Goal: Information Seeking & Learning: Learn about a topic

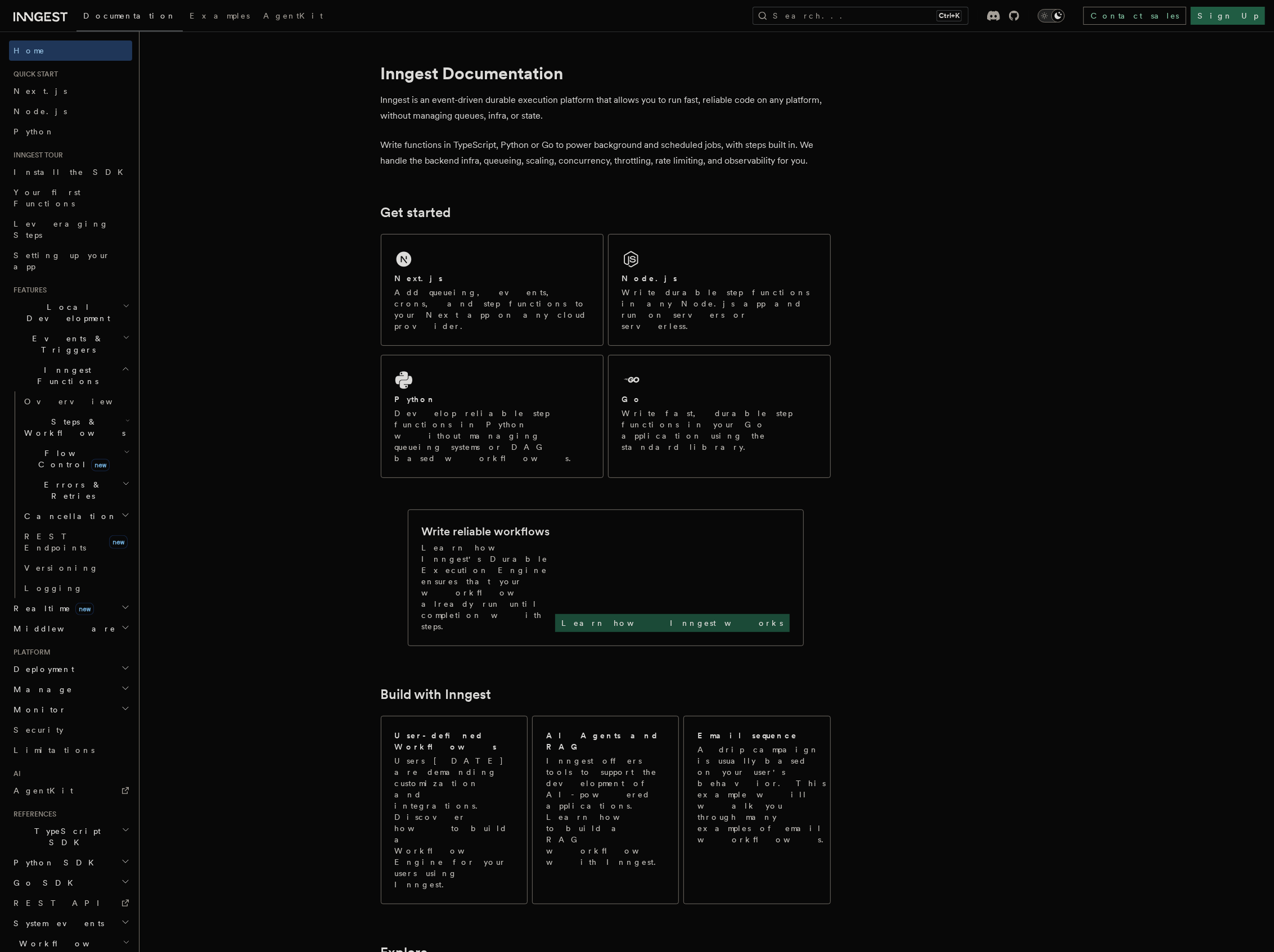
click at [753, 617] on p "Learn how Inngest works" at bounding box center [672, 623] width 221 height 11
click at [62, 90] on link "Next.js" at bounding box center [70, 91] width 123 height 20
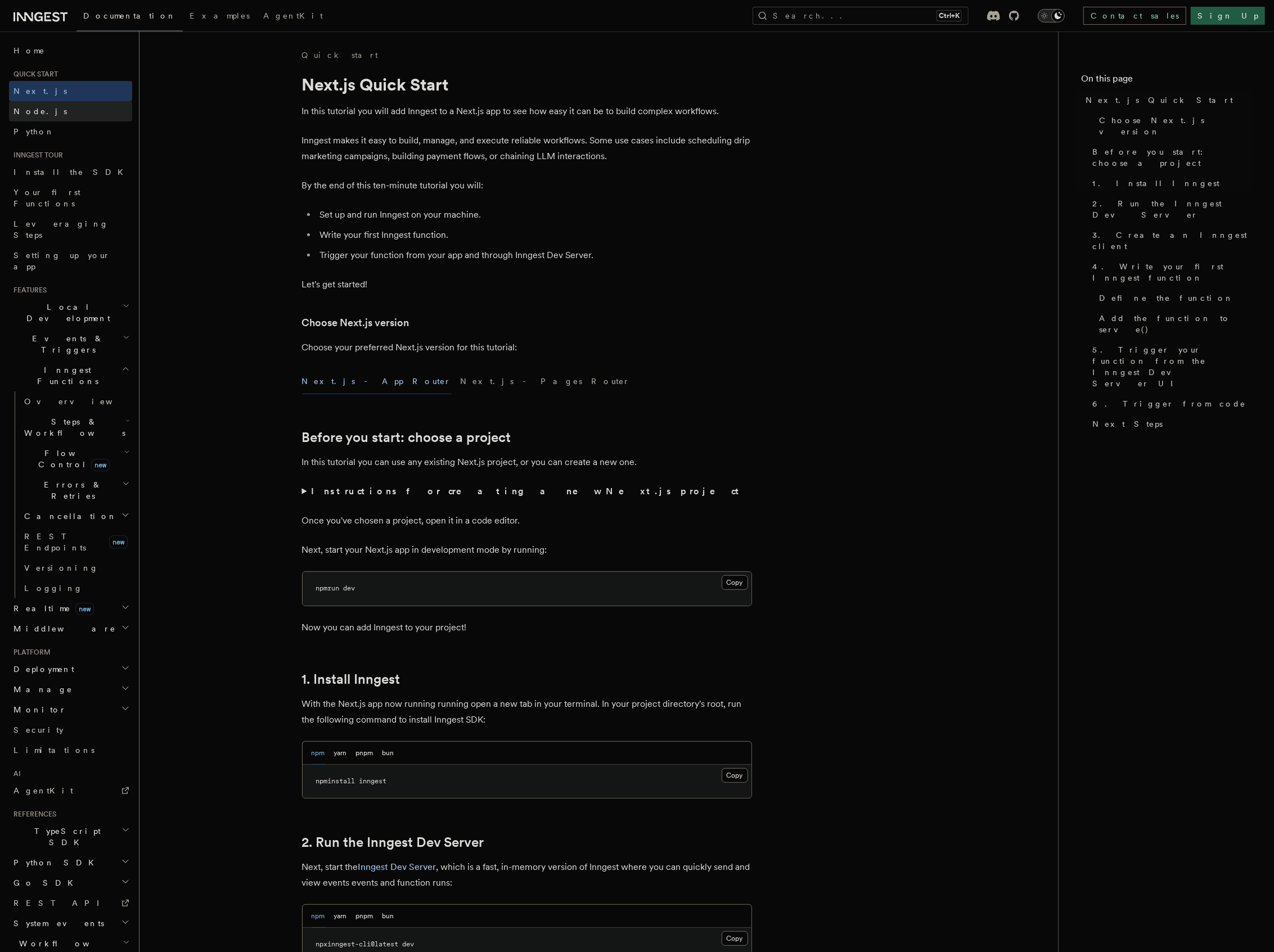
click at [58, 110] on link "Node.js" at bounding box center [70, 111] width 123 height 20
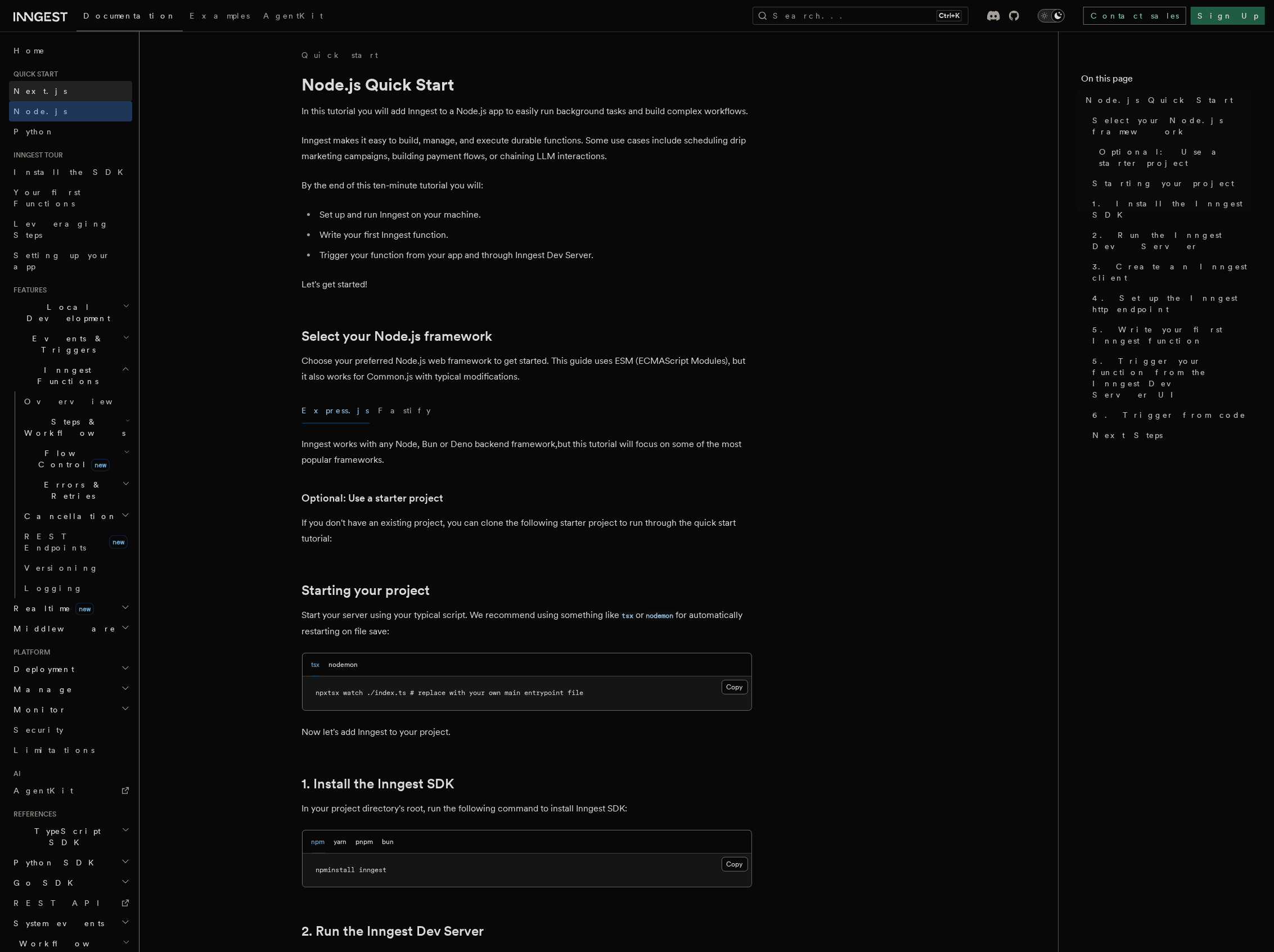
click at [70, 95] on link "Next.js" at bounding box center [70, 91] width 123 height 20
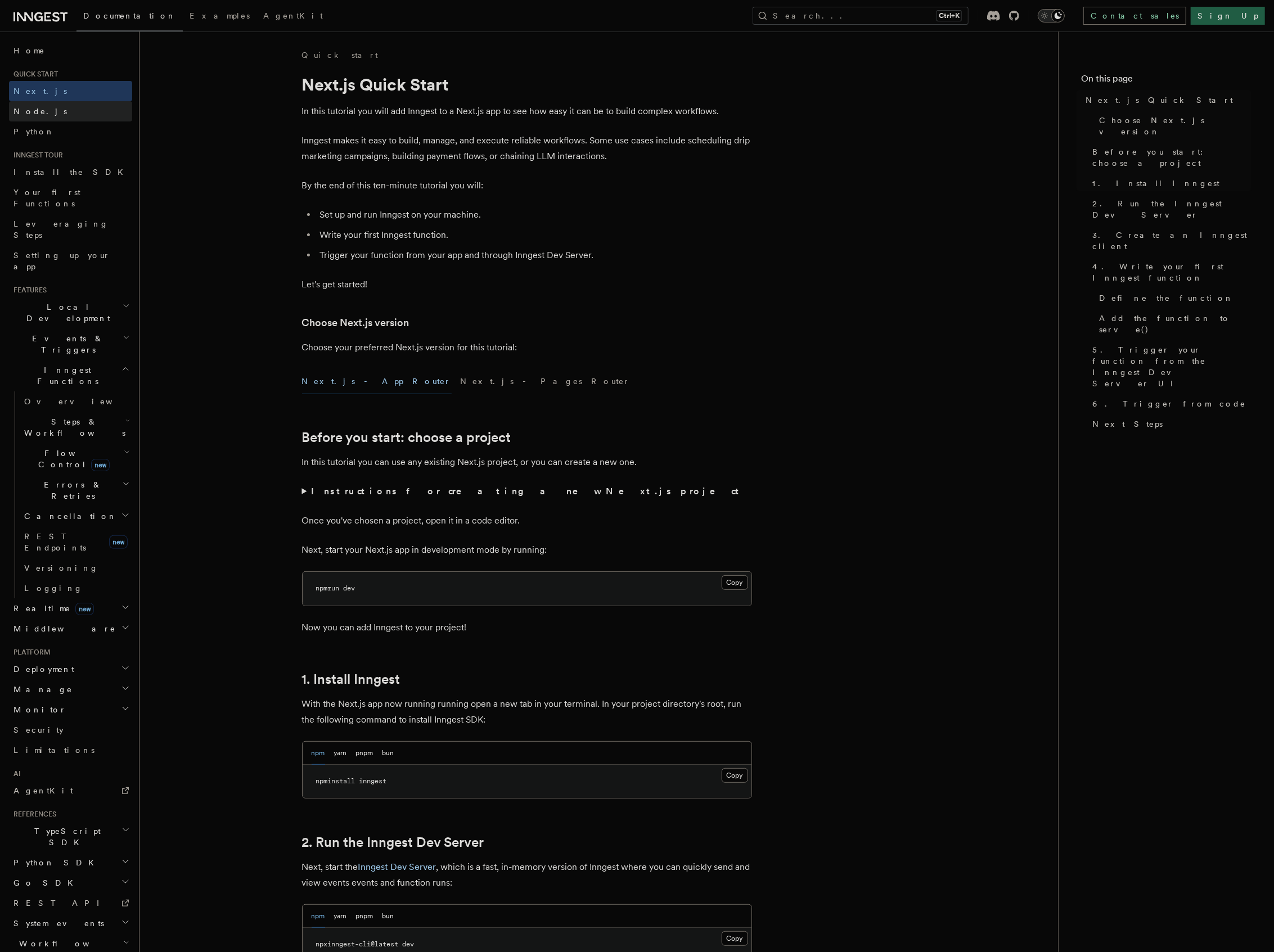
click at [73, 106] on link "Node.js" at bounding box center [70, 111] width 123 height 20
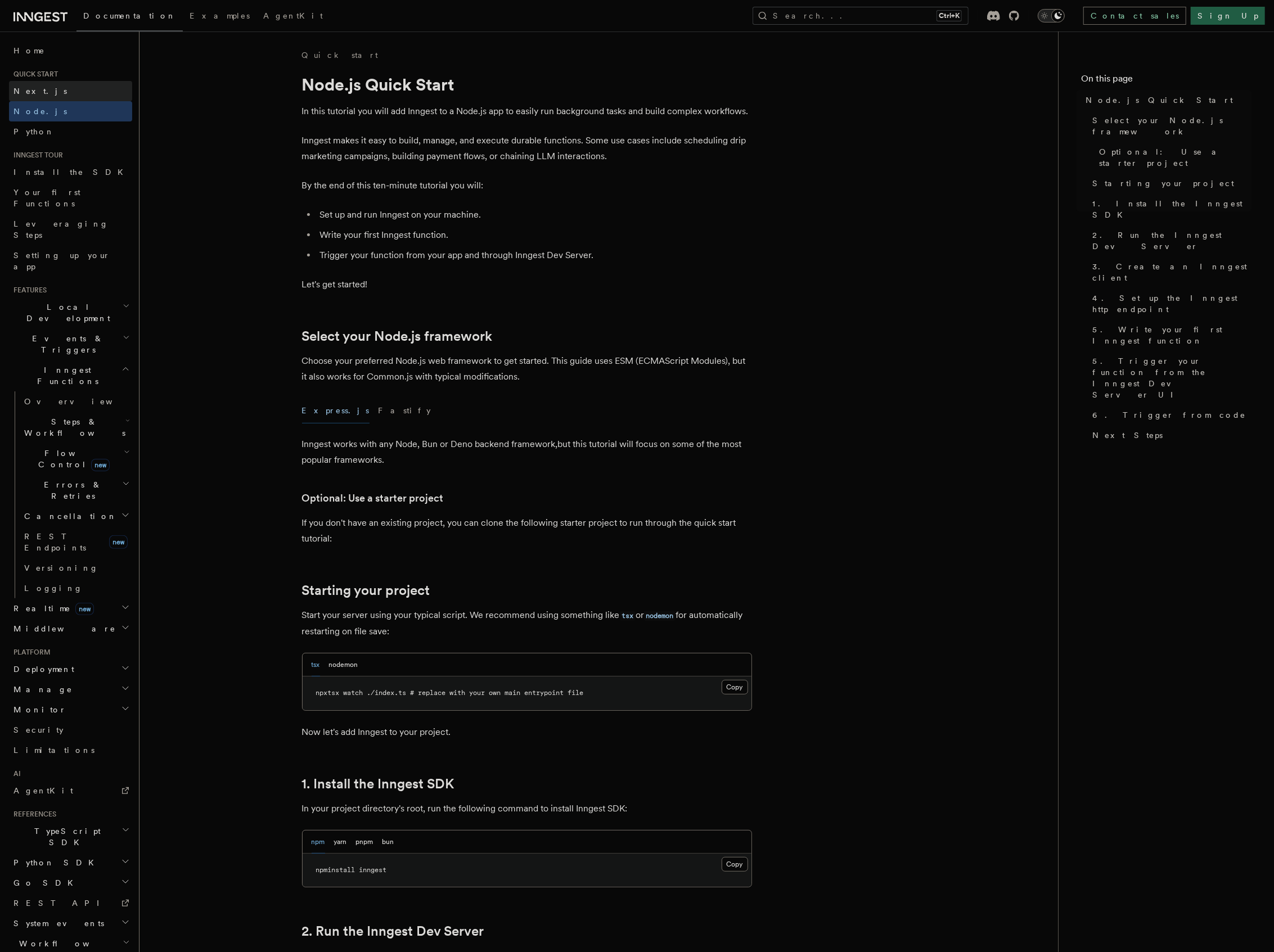
click at [81, 95] on link "Next.js" at bounding box center [70, 91] width 123 height 20
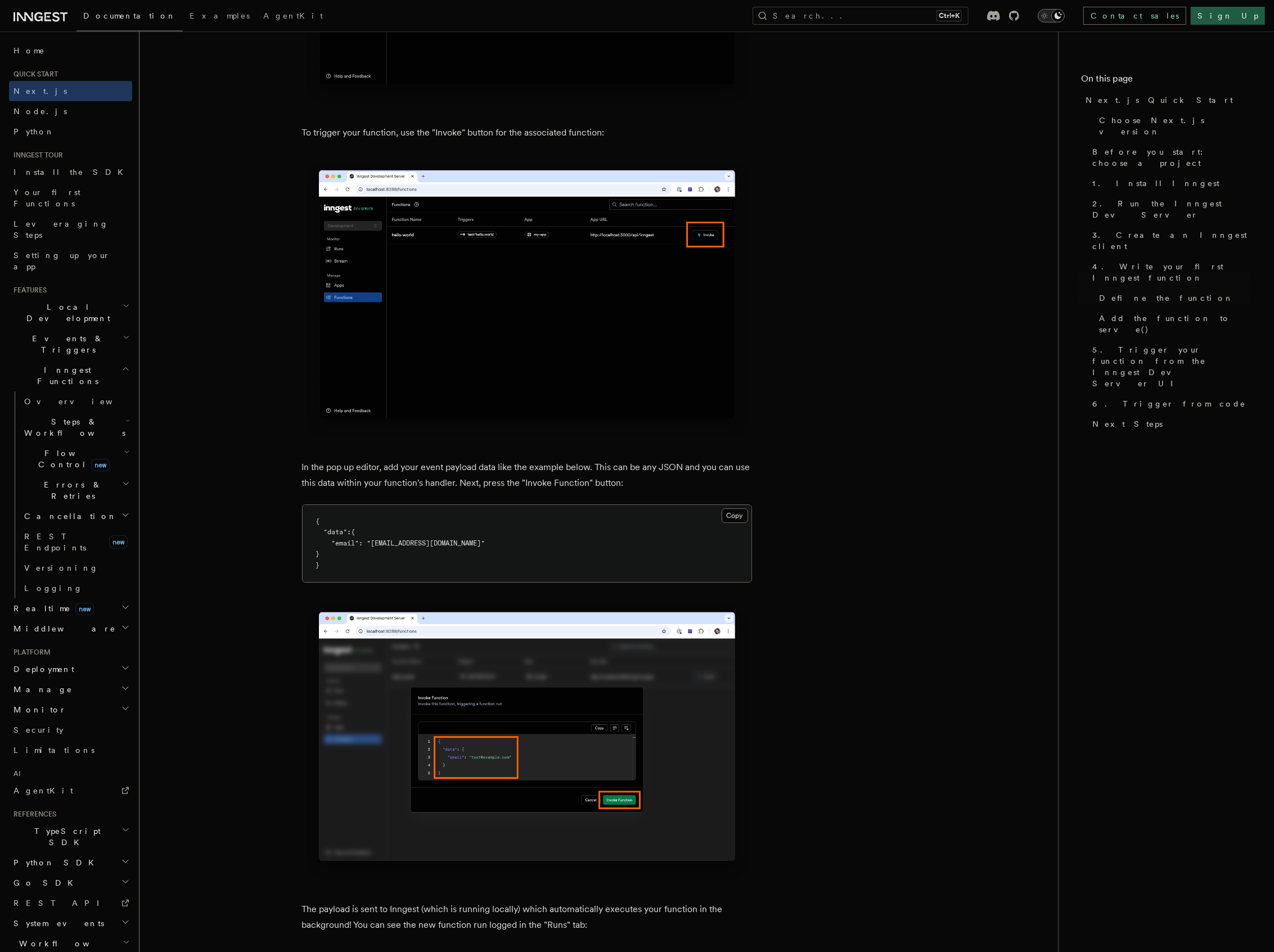
scroll to position [3148, 0]
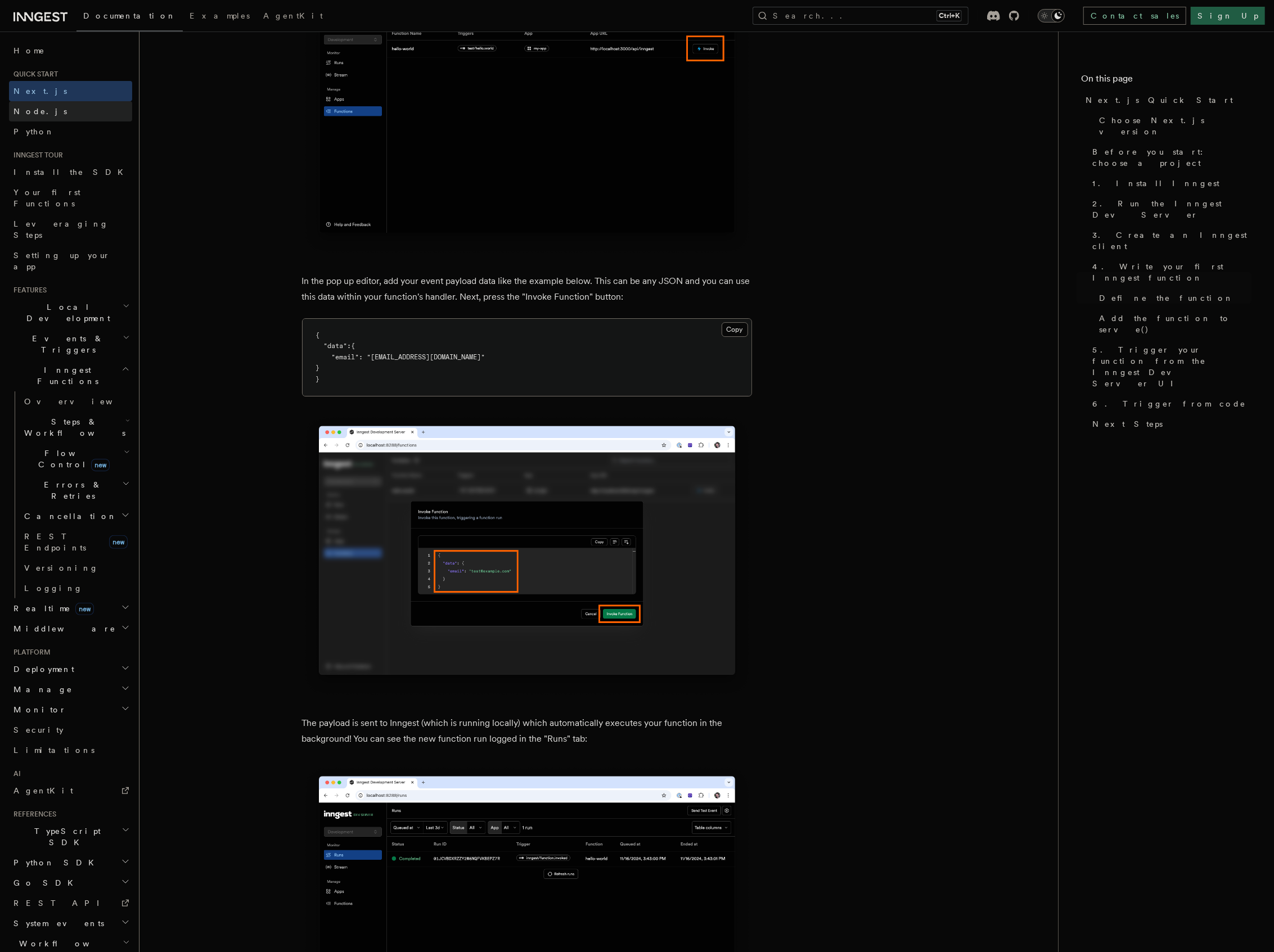
click at [70, 111] on link "Node.js" at bounding box center [70, 111] width 123 height 20
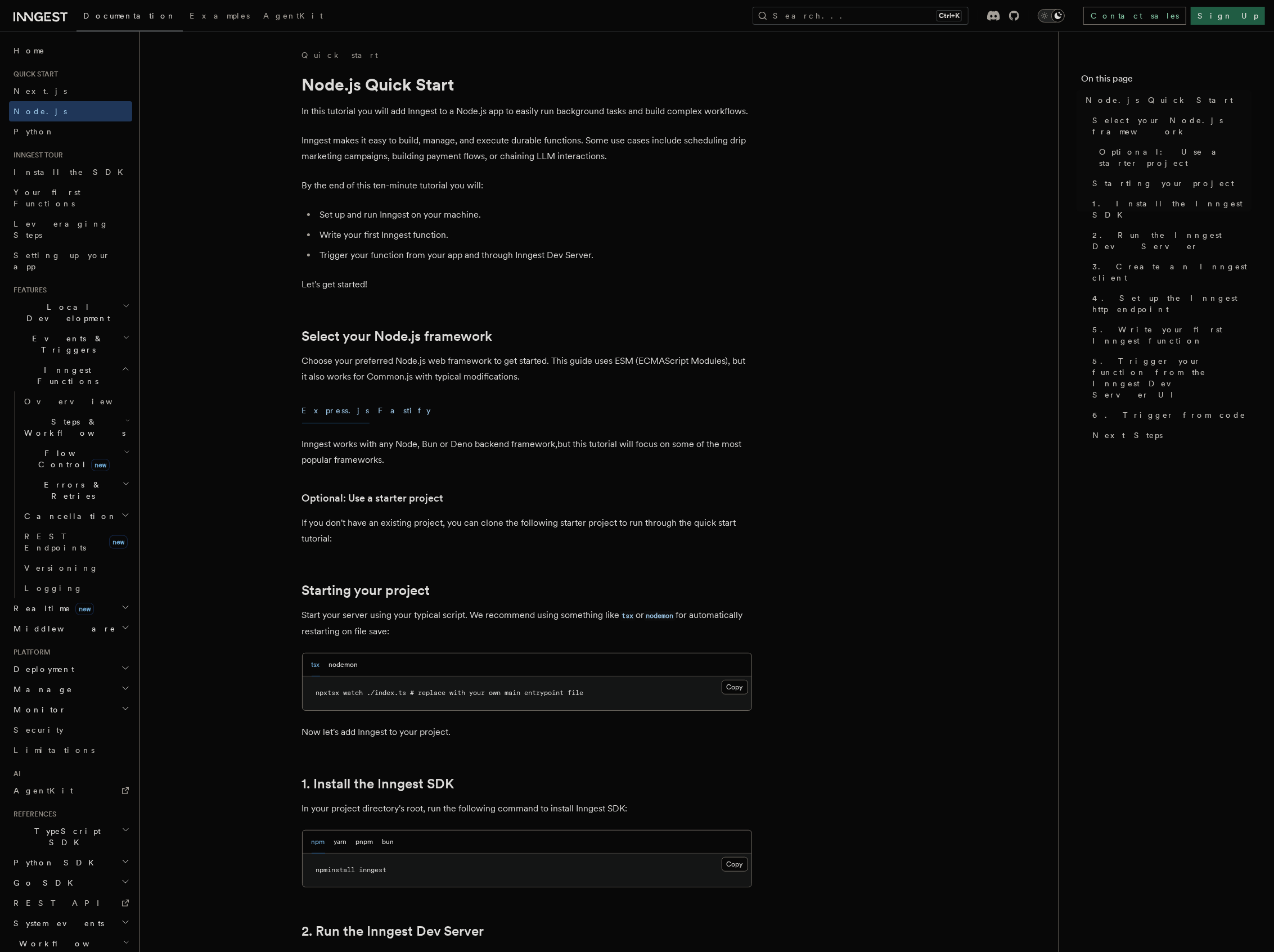
click at [378, 415] on button "Fastify" at bounding box center [404, 410] width 53 height 25
click at [324, 414] on button "Express.js" at bounding box center [335, 410] width 68 height 25
click at [378, 414] on button "Fastify" at bounding box center [404, 410] width 53 height 25
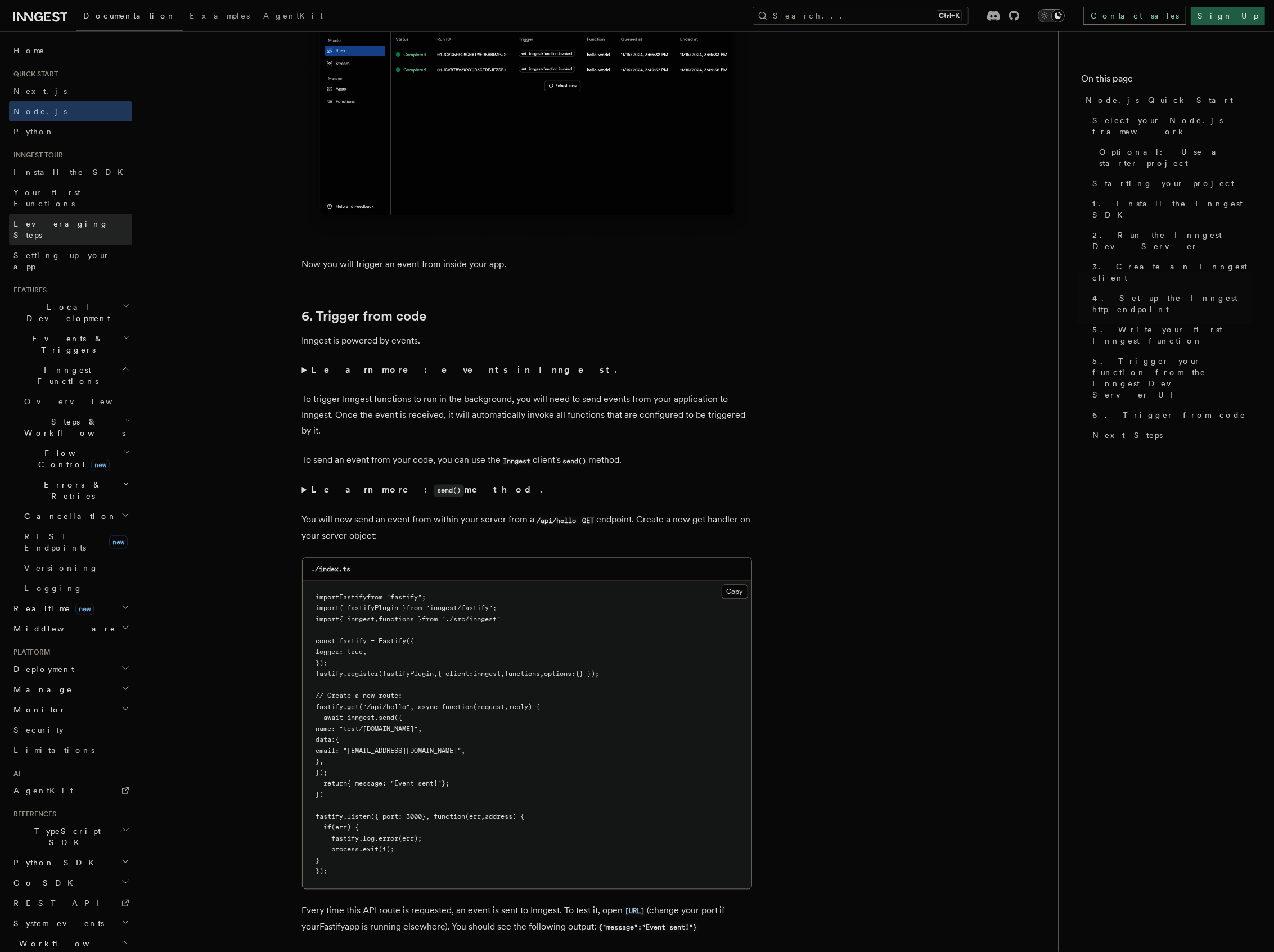
scroll to position [5623, 0]
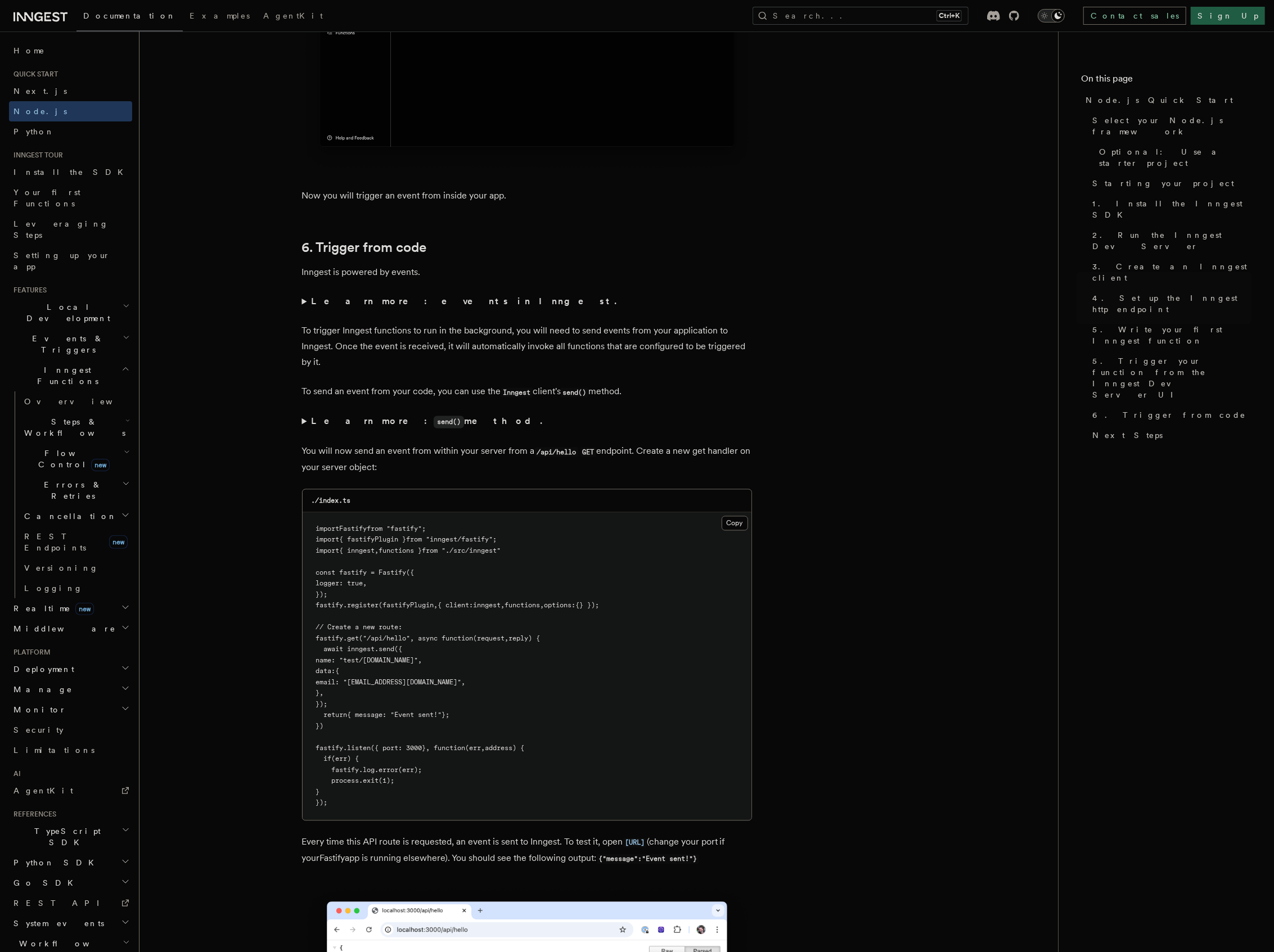
click at [119, 360] on h2 "Inngest Functions" at bounding box center [70, 375] width 123 height 32
click at [36, 396] on span "Realtime new" at bounding box center [51, 401] width 85 height 11
click at [40, 412] on h2 "Middleware" at bounding box center [70, 422] width 123 height 20
click at [48, 416] on span "Middleware" at bounding box center [62, 422] width 107 height 11
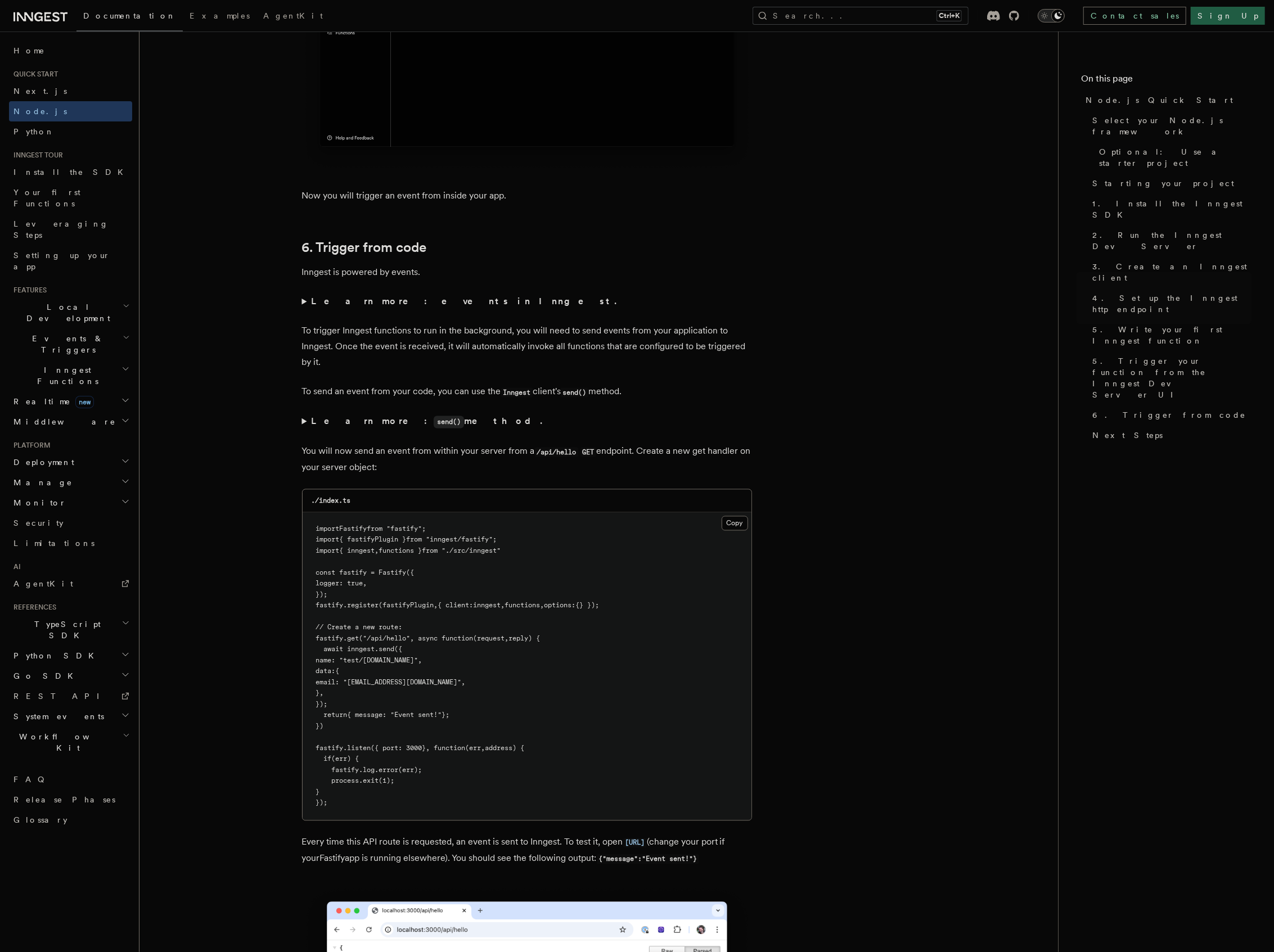
click at [40, 396] on span "Realtime new" at bounding box center [51, 401] width 85 height 11
click at [30, 396] on span "Realtime new" at bounding box center [51, 401] width 85 height 11
click at [47, 412] on h2 "Middleware" at bounding box center [70, 422] width 123 height 20
click at [59, 412] on h2 "Middleware" at bounding box center [70, 422] width 123 height 20
click at [61, 452] on h2 "Deployment" at bounding box center [70, 462] width 123 height 20
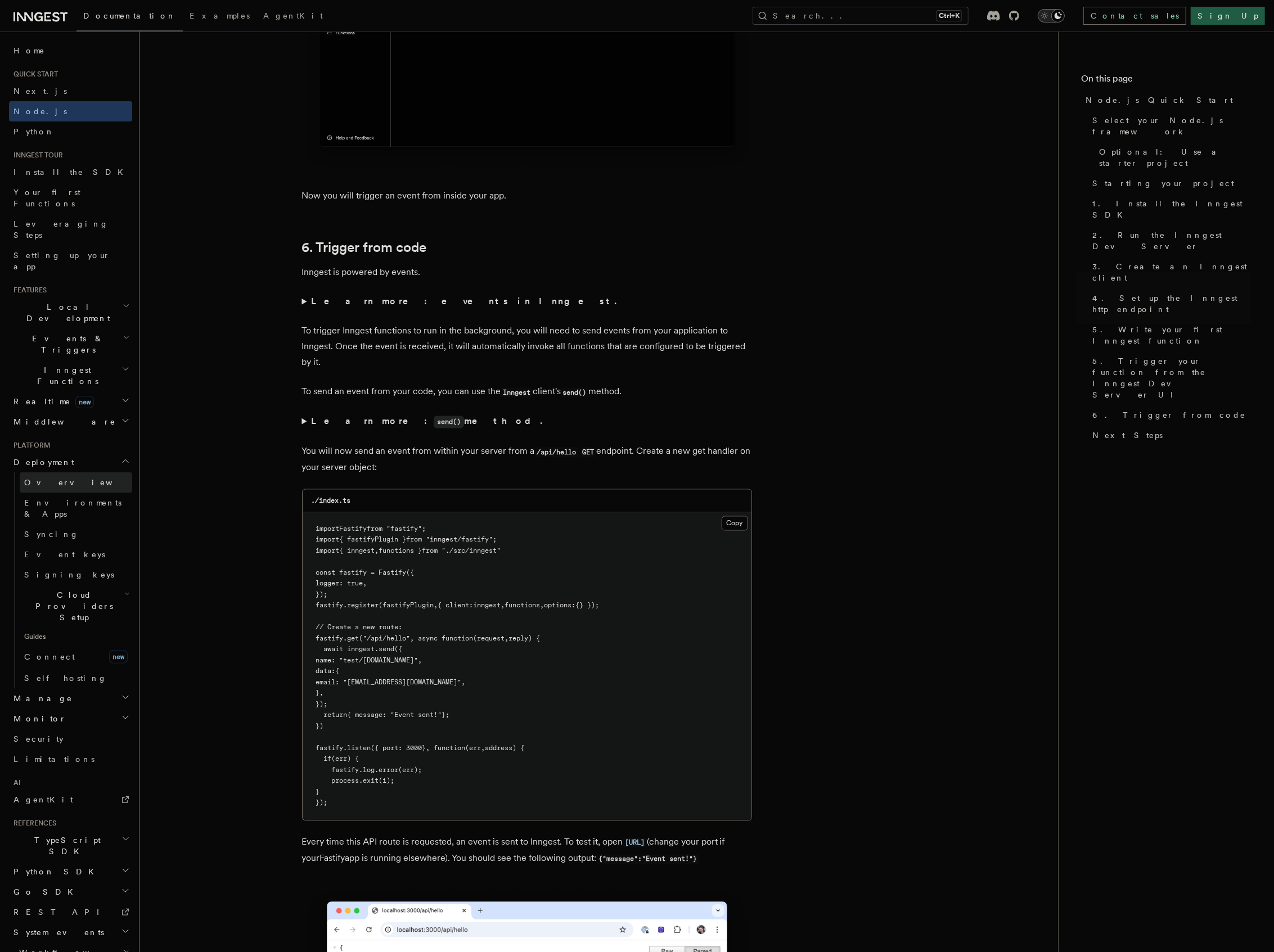
click at [72, 473] on link "Overview" at bounding box center [76, 483] width 112 height 20
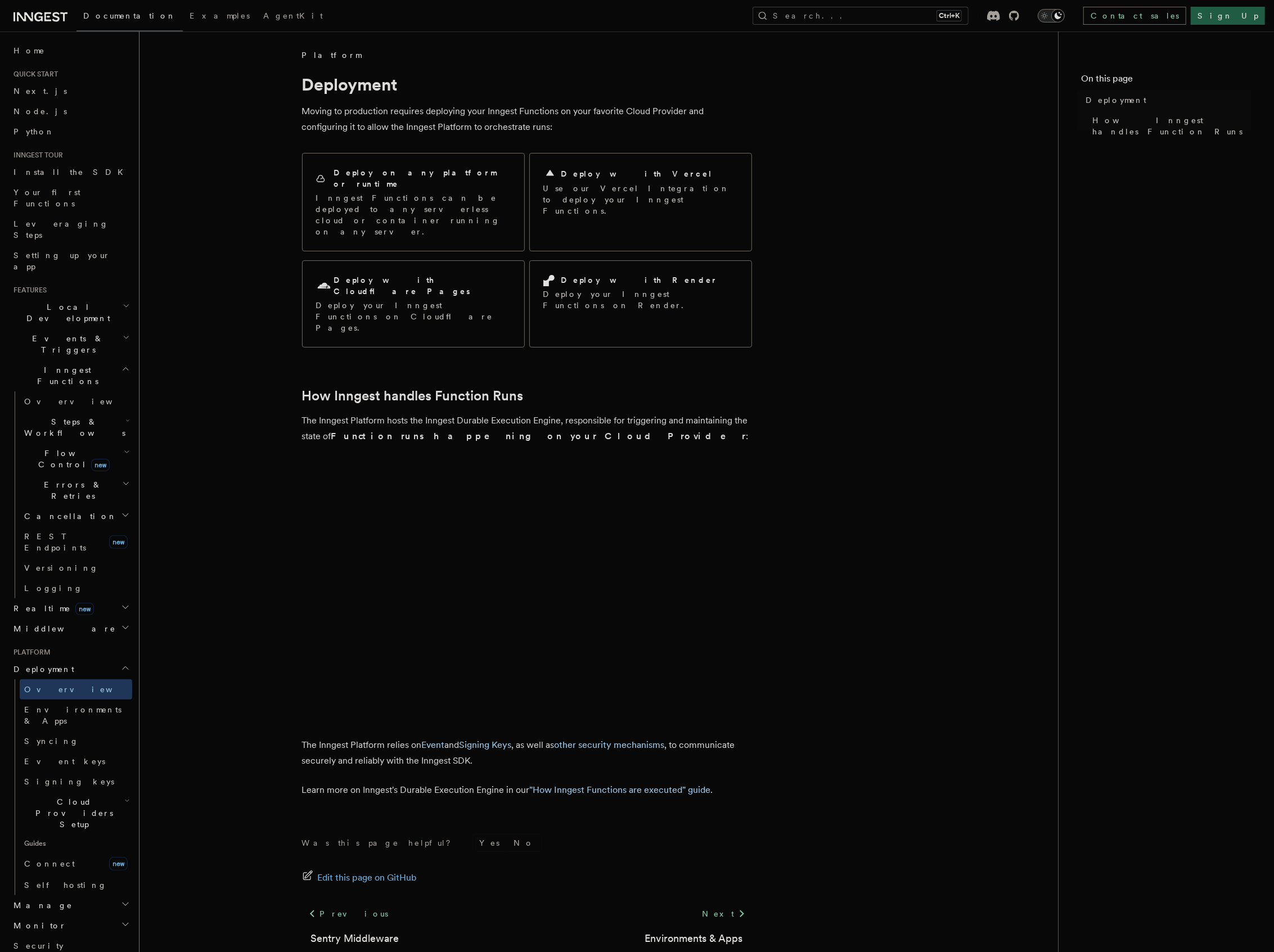
scroll to position [8, 0]
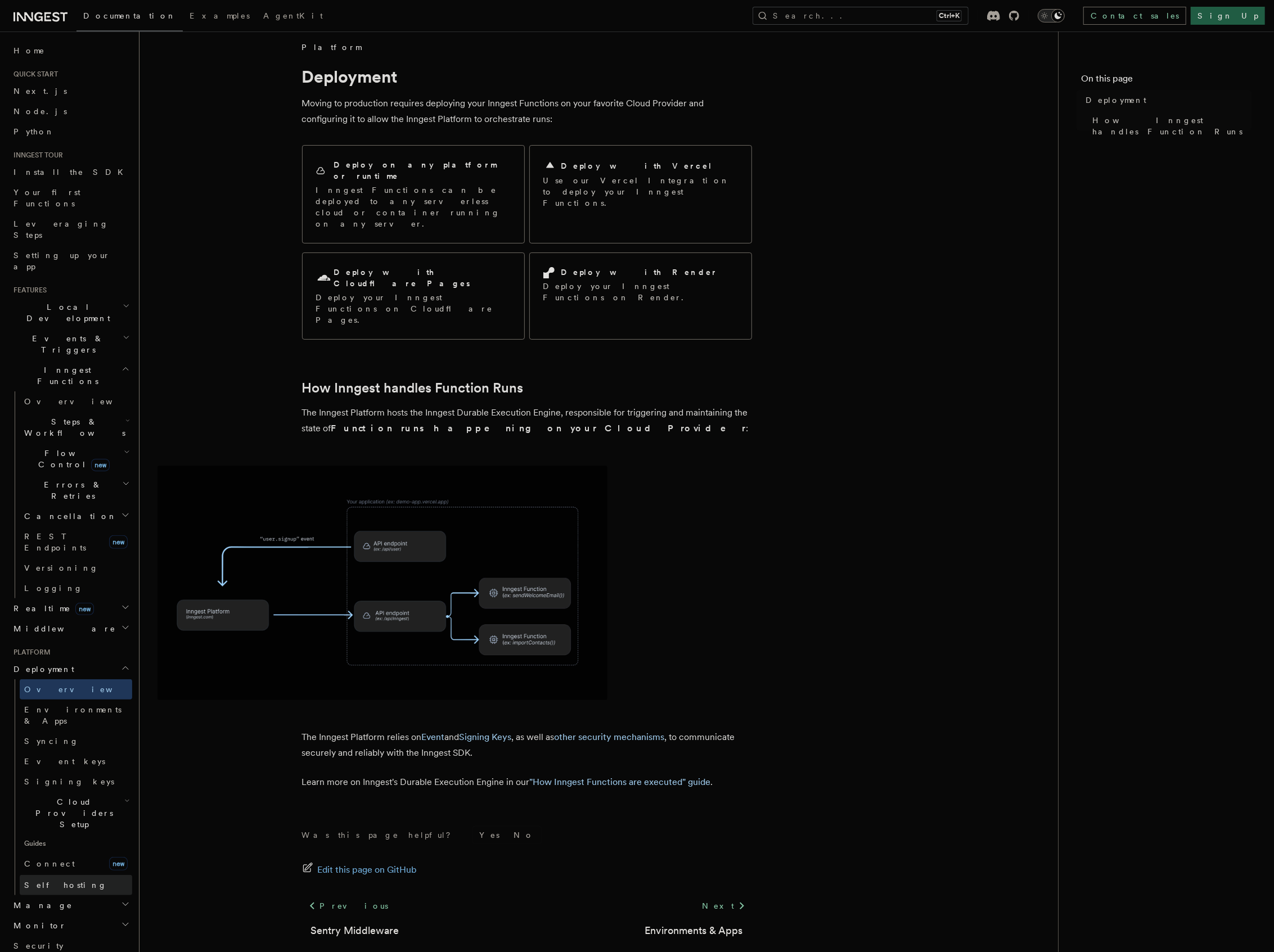
click at [47, 875] on link "Self hosting" at bounding box center [76, 885] width 112 height 20
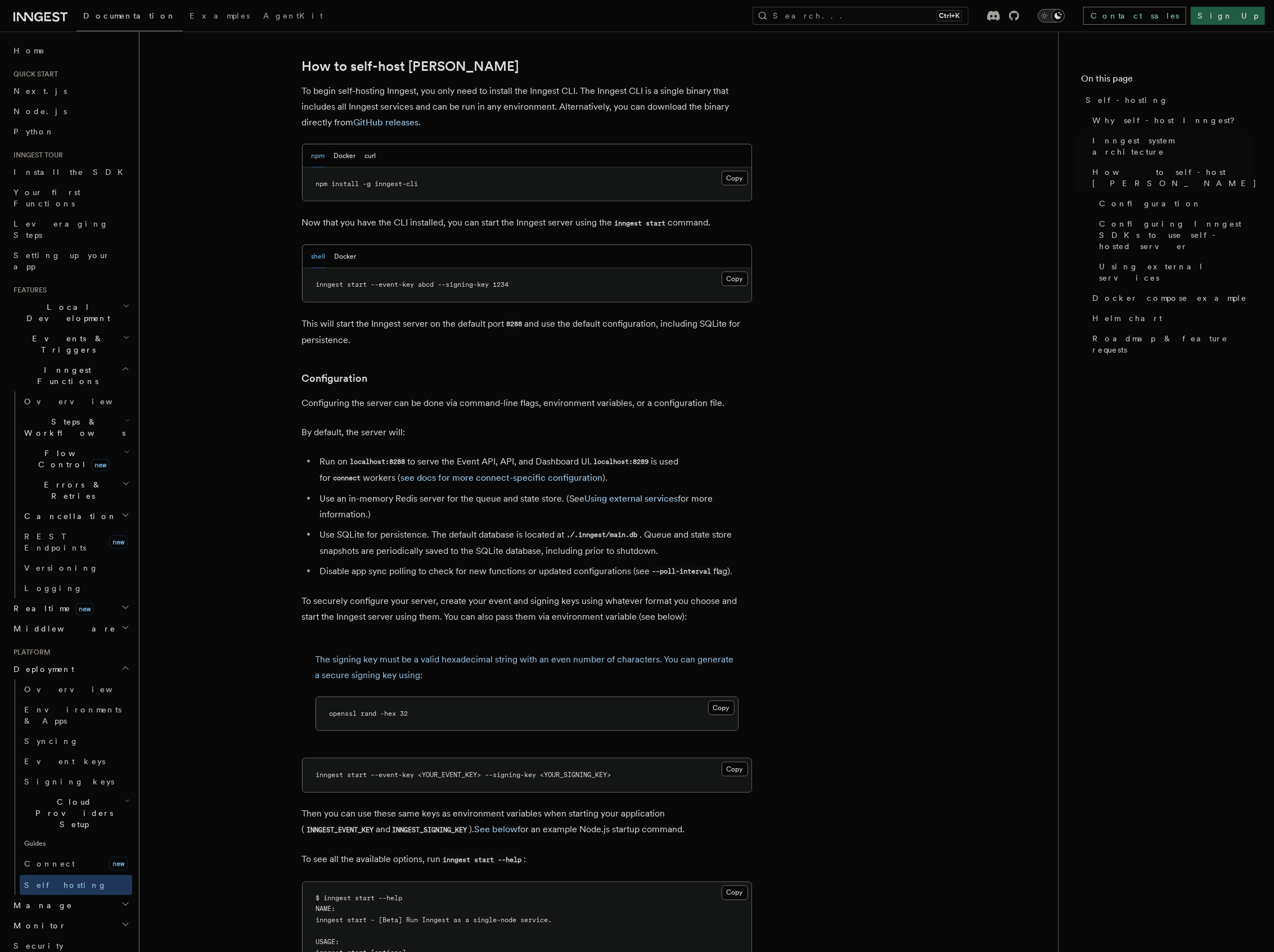
scroll to position [1125, 0]
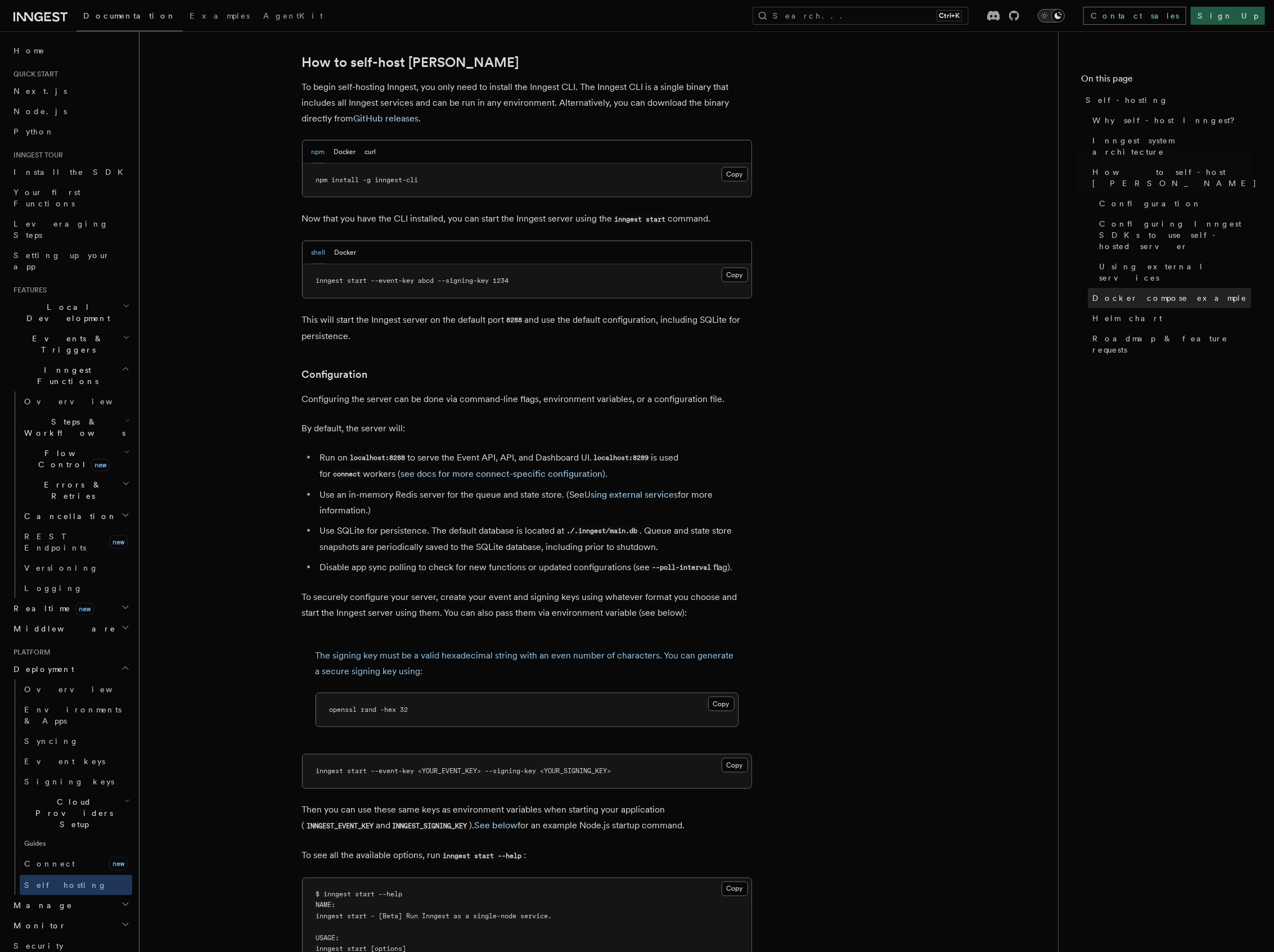
click at [1117, 292] on span "Docker compose example" at bounding box center [1169, 298] width 155 height 11
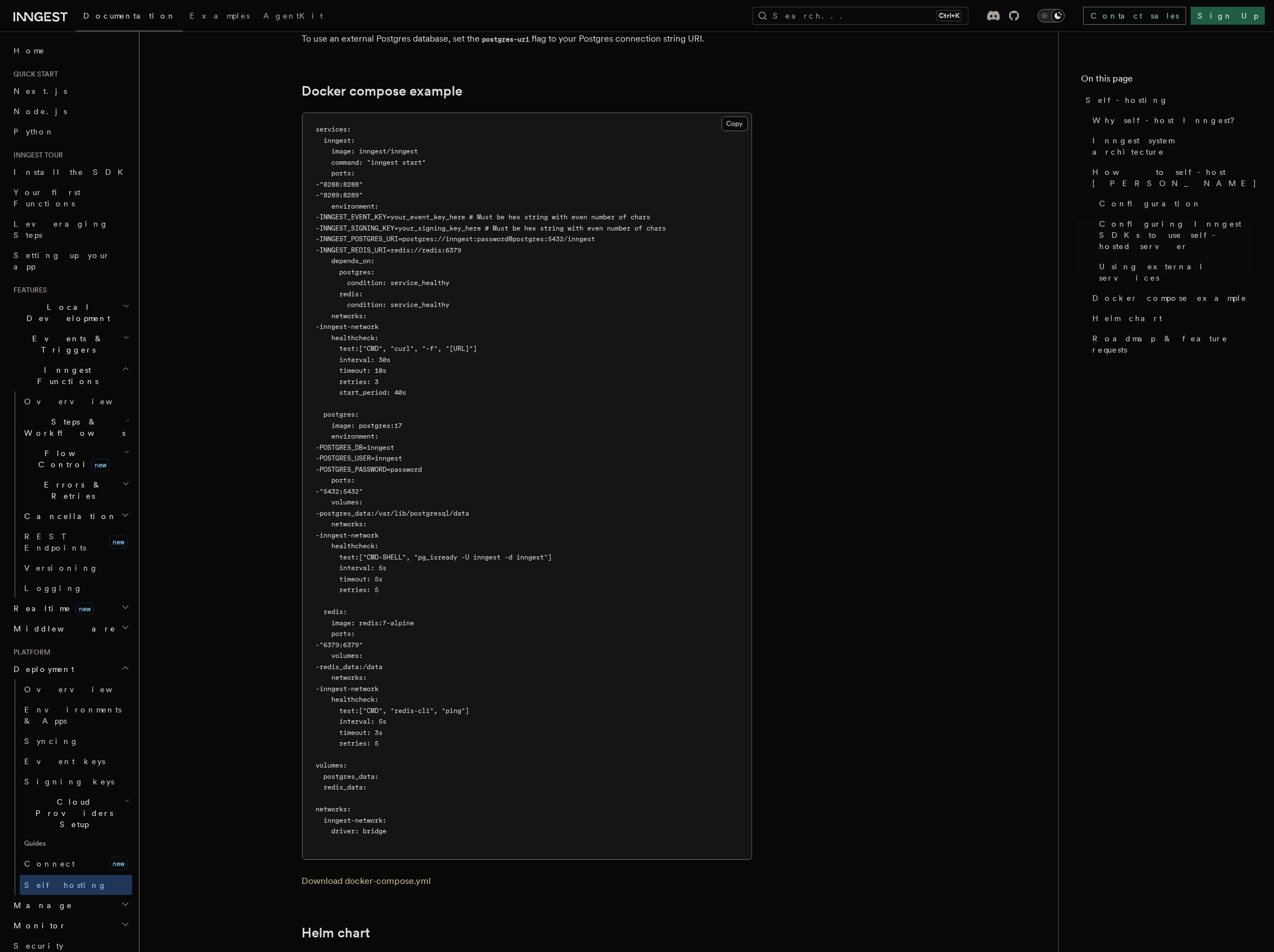
scroll to position [2989, 0]
drag, startPoint x: 334, startPoint y: 384, endPoint x: 318, endPoint y: 448, distance: 66.0
click at [322, 386] on pre "services : inngest : image : inngest/inngest command : "inngest start" ports : …" at bounding box center [527, 483] width 449 height 746
drag, startPoint x: 353, startPoint y: 580, endPoint x: 322, endPoint y: 583, distance: 31.1
click at [322, 583] on pre "services : inngest : image : inngest/inngest command : "inngest start" ports : …" at bounding box center [527, 483] width 449 height 746
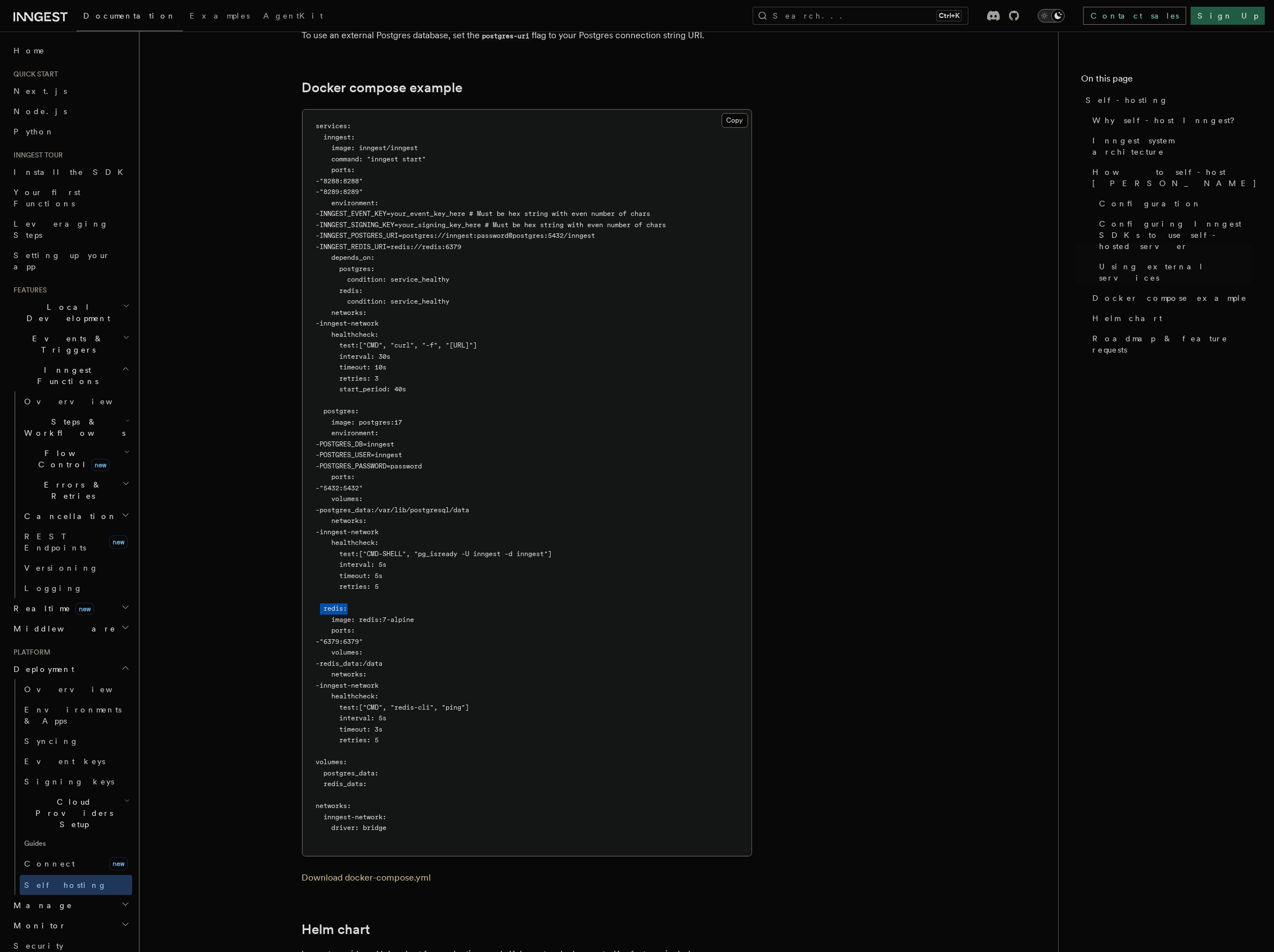
click at [461, 579] on pre "services : inngest : image : inngest/inngest command : "inngest start" ports : …" at bounding box center [527, 483] width 449 height 746
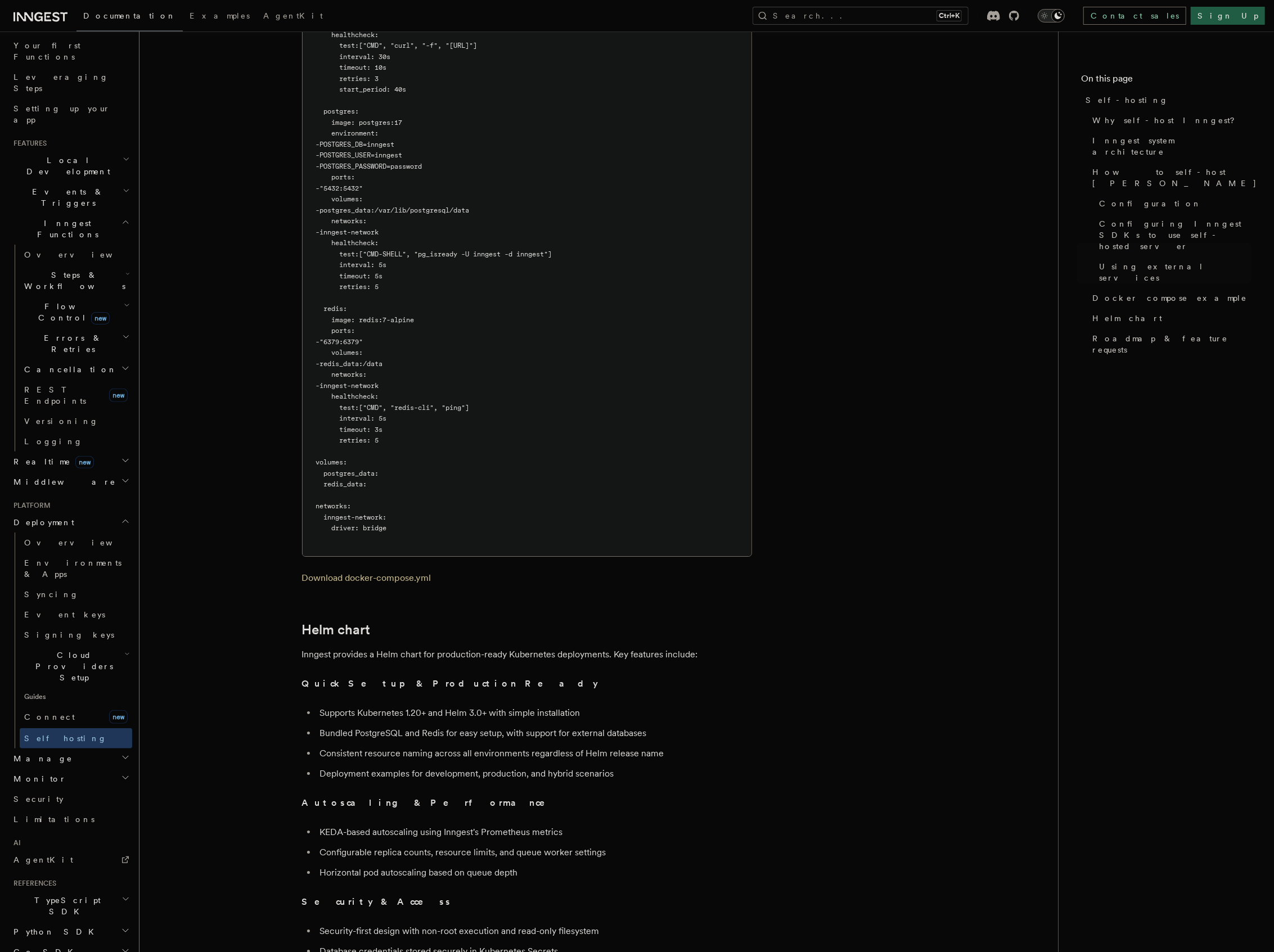
scroll to position [150, 0]
click at [68, 642] on h2 "Cloud Providers Setup" at bounding box center [76, 663] width 112 height 43
click at [75, 757] on link "Vercel" at bounding box center [81, 767] width 102 height 20
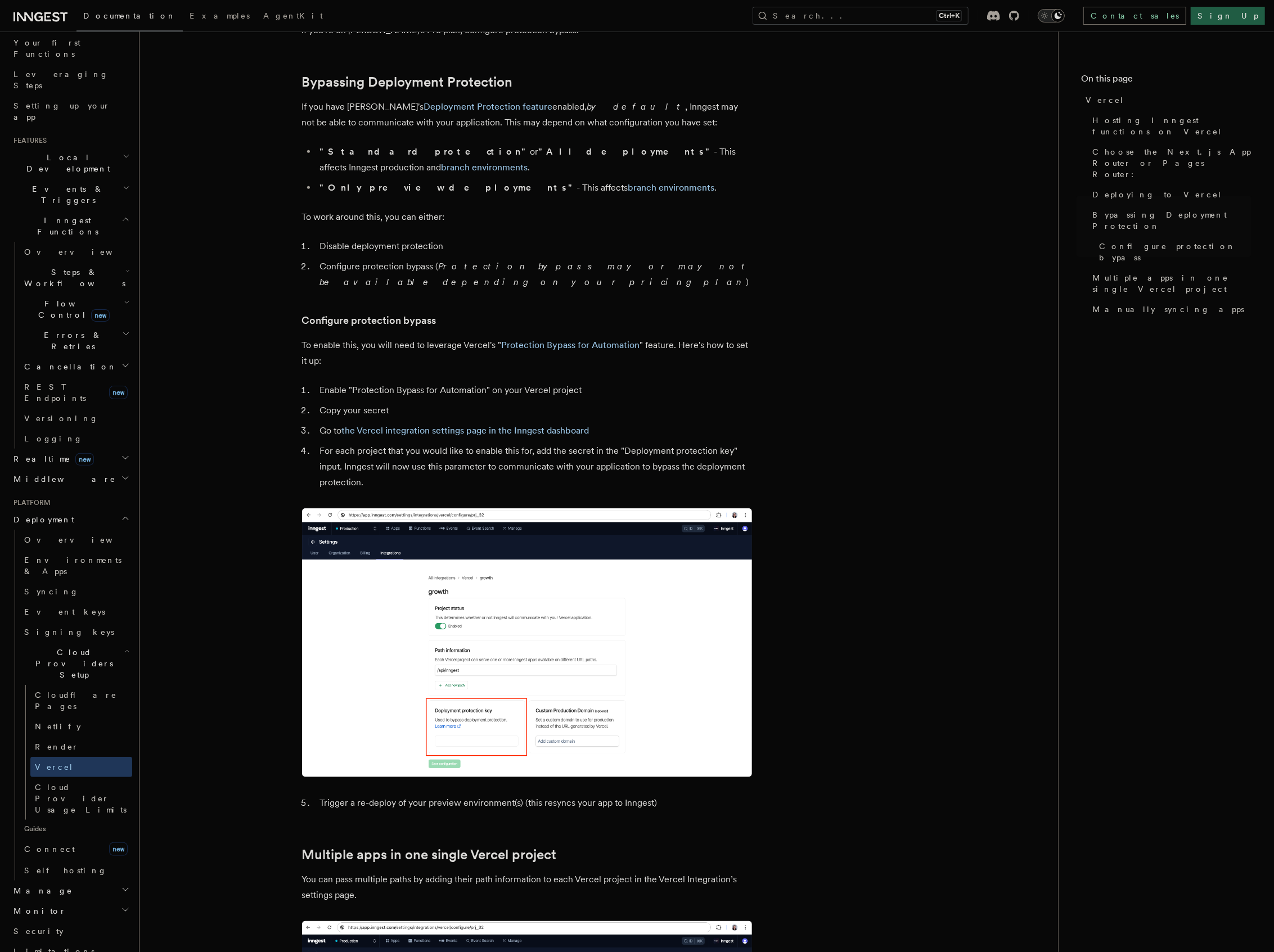
scroll to position [807, 0]
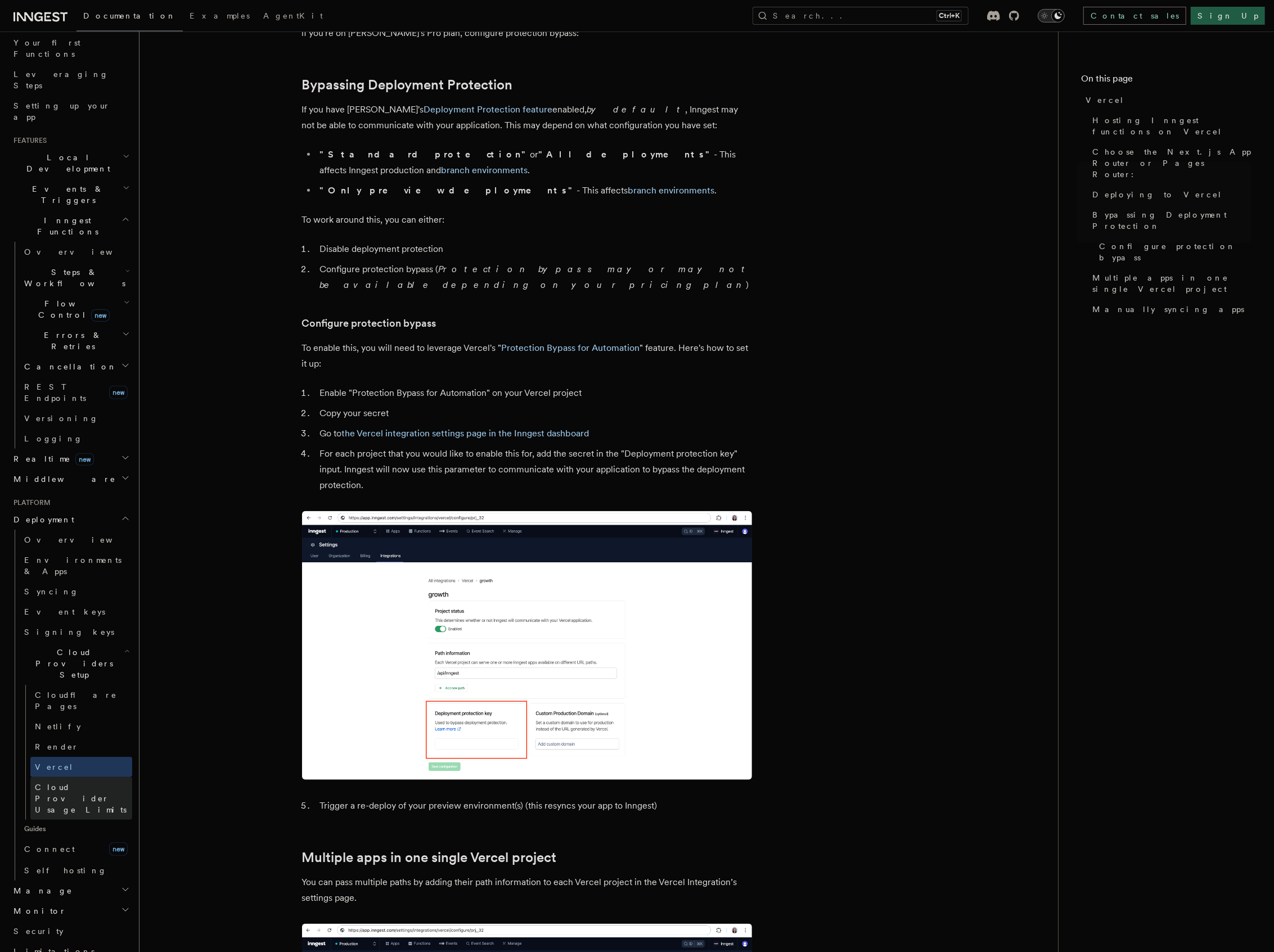
click at [71, 782] on span "Cloud Provider Usage Limits" at bounding box center [81, 798] width 92 height 32
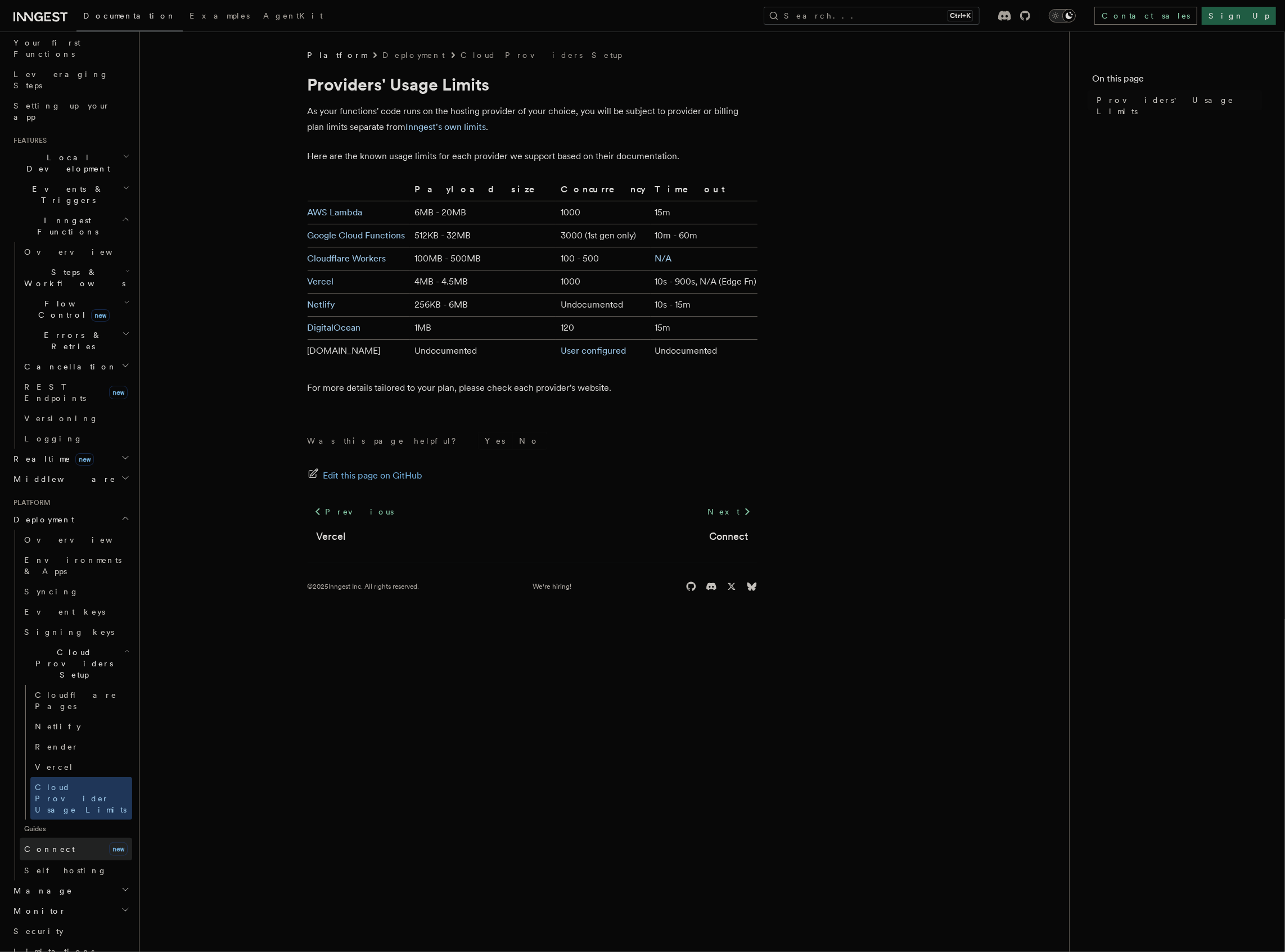
click at [54, 838] on link "Connect new" at bounding box center [76, 849] width 112 height 22
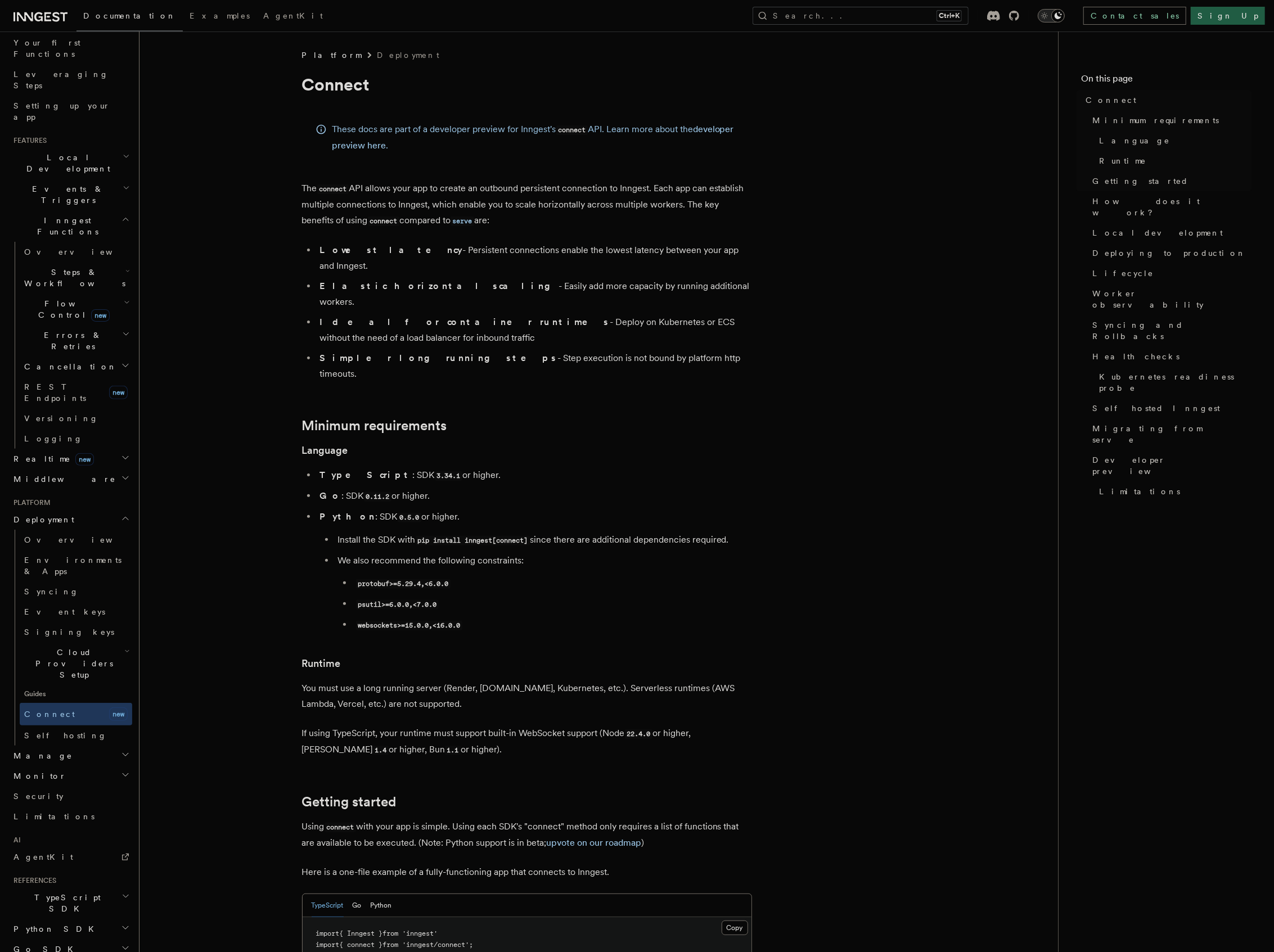
click at [86, 509] on h2 "Deployment" at bounding box center [70, 519] width 123 height 20
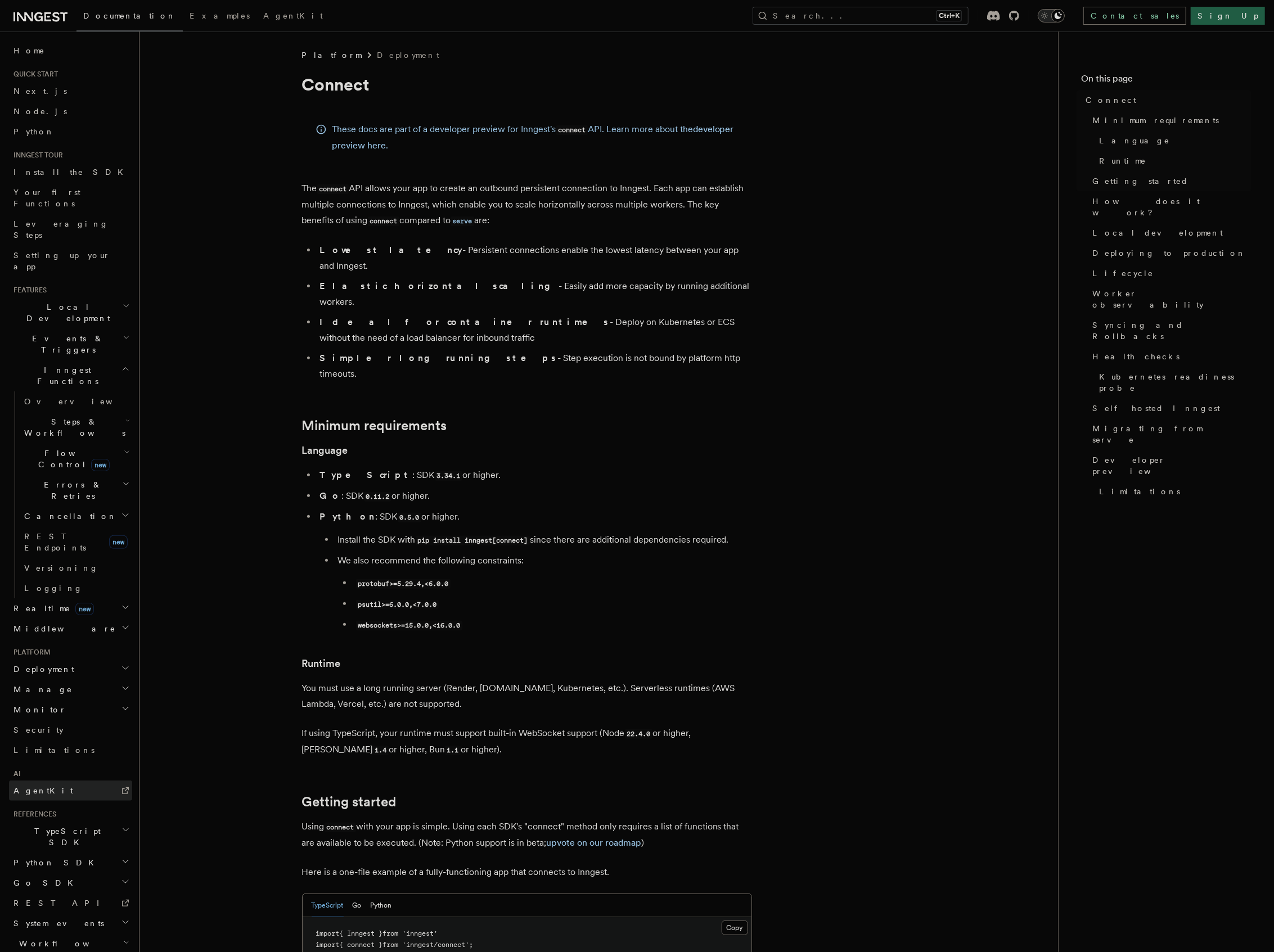
click at [73, 781] on link "AgentKit" at bounding box center [70, 791] width 123 height 20
click at [122, 938] on icon "button" at bounding box center [126, 942] width 7 height 9
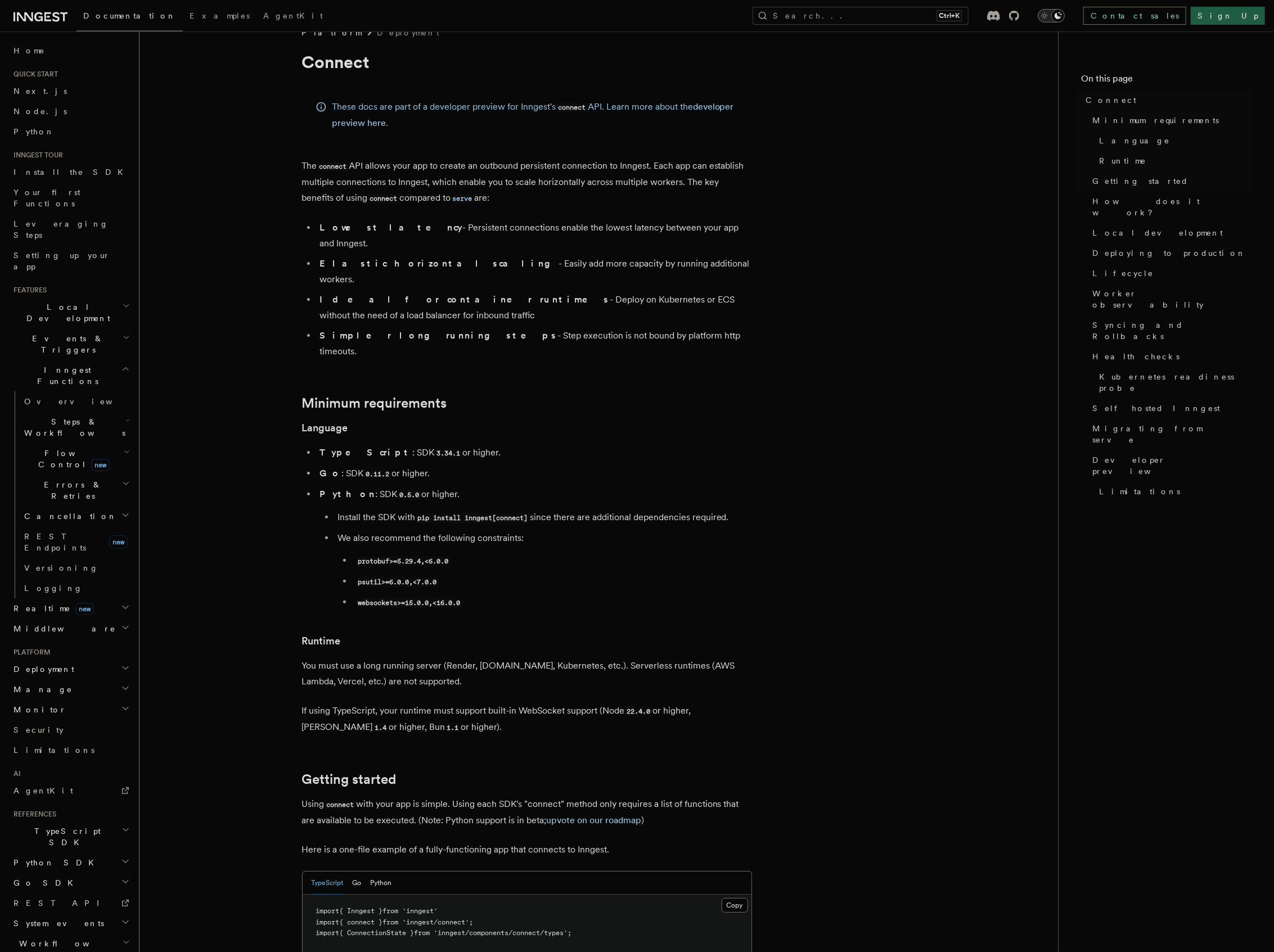
scroll to position [75, 0]
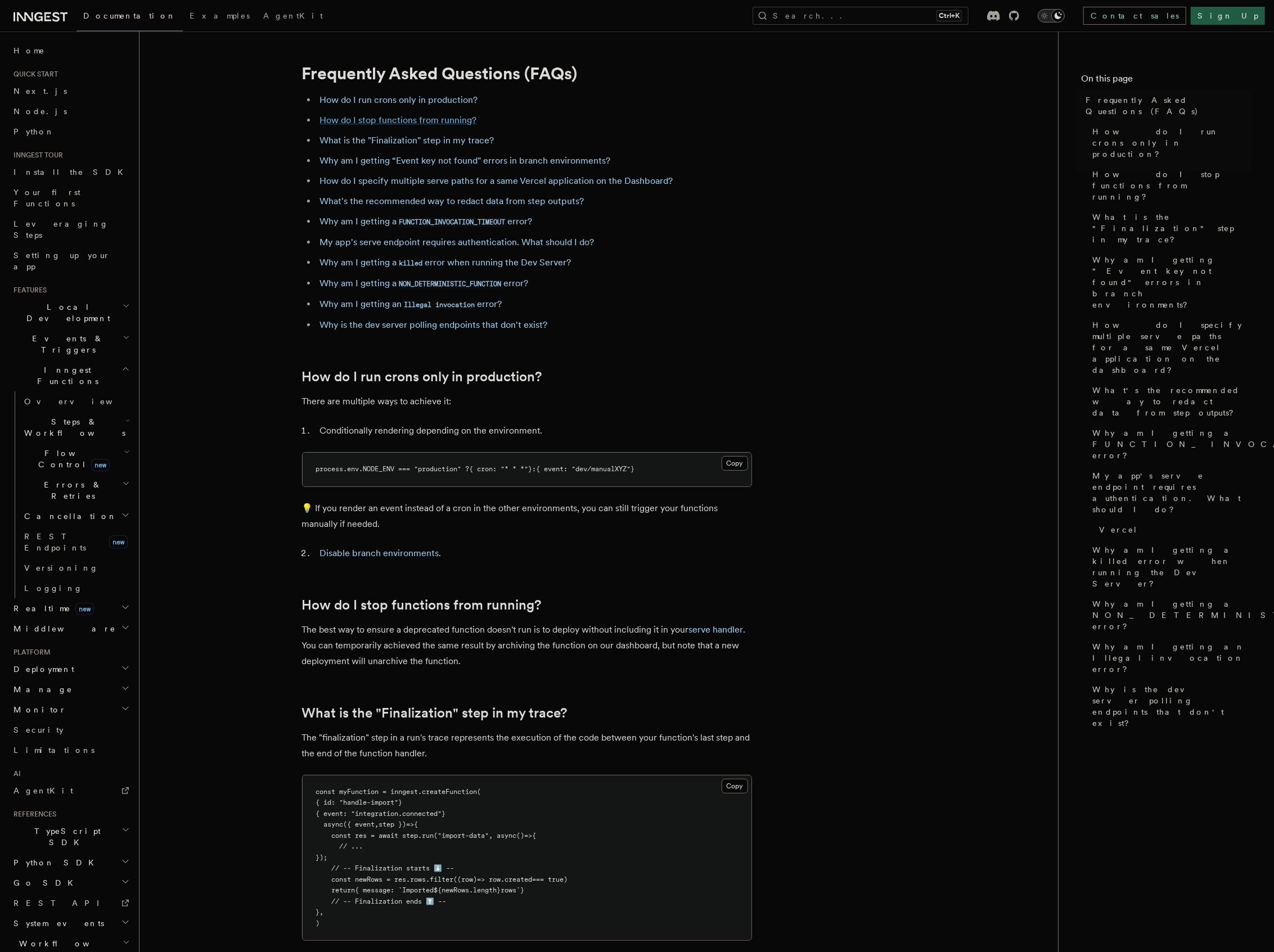
click at [451, 118] on link "How do I stop functions from running?" at bounding box center [398, 120] width 157 height 11
click at [43, 243] on div "Home Quick start Next.js Node.js Python Inngest tour Install the SDK Your first…" at bounding box center [70, 538] width 123 height 996
click at [55, 251] on span "Setting up your app" at bounding box center [62, 261] width 97 height 20
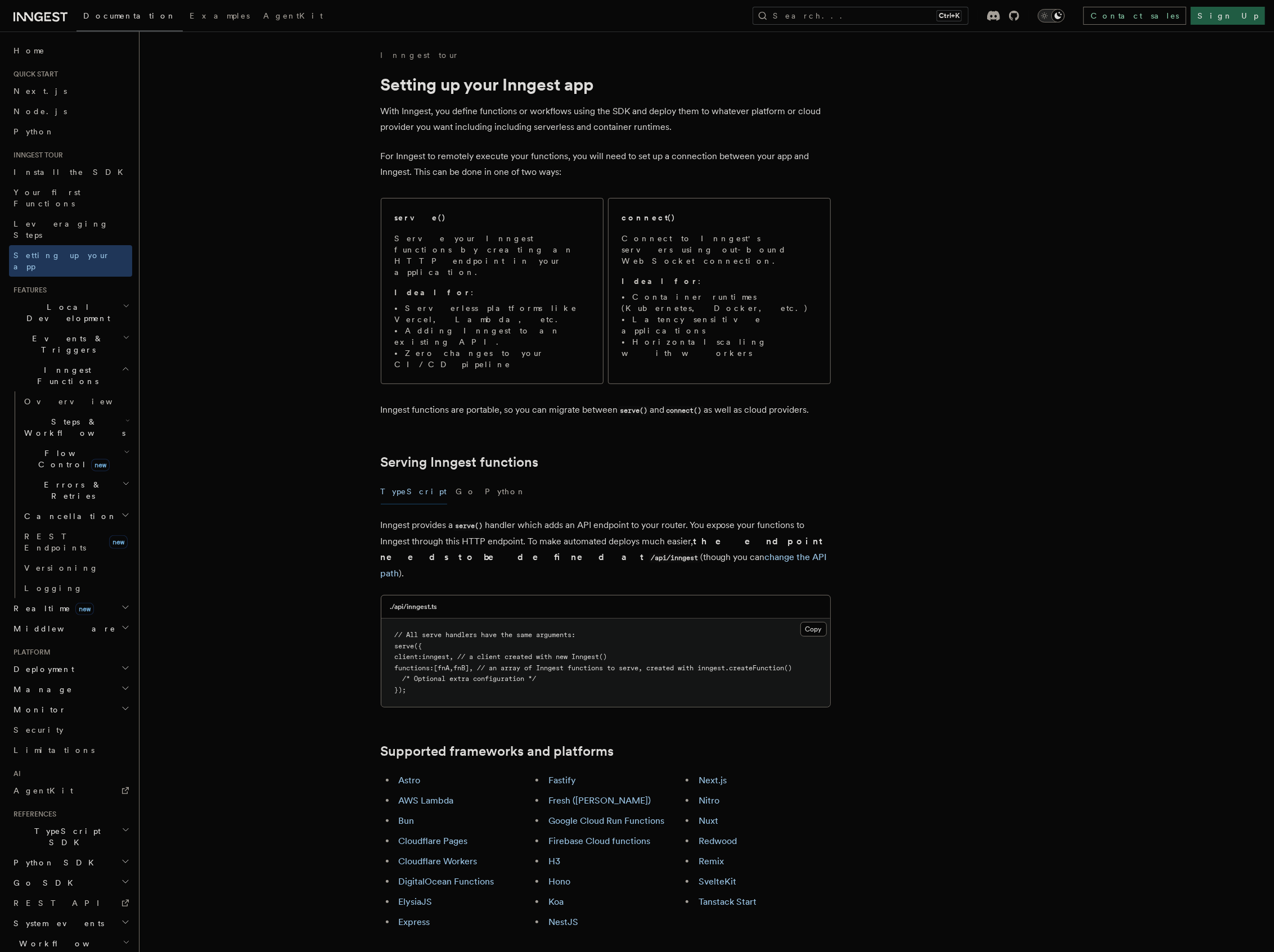
click at [101, 297] on h2 "Local Development" at bounding box center [70, 312] width 123 height 32
click at [104, 297] on h2 "Local Development" at bounding box center [70, 312] width 123 height 32
click at [99, 360] on h2 "Inngest Functions" at bounding box center [70, 375] width 123 height 32
click at [95, 297] on h2 "Local Development" at bounding box center [70, 312] width 123 height 32
click at [71, 404] on span "Development with Docker" at bounding box center [77, 414] width 106 height 20
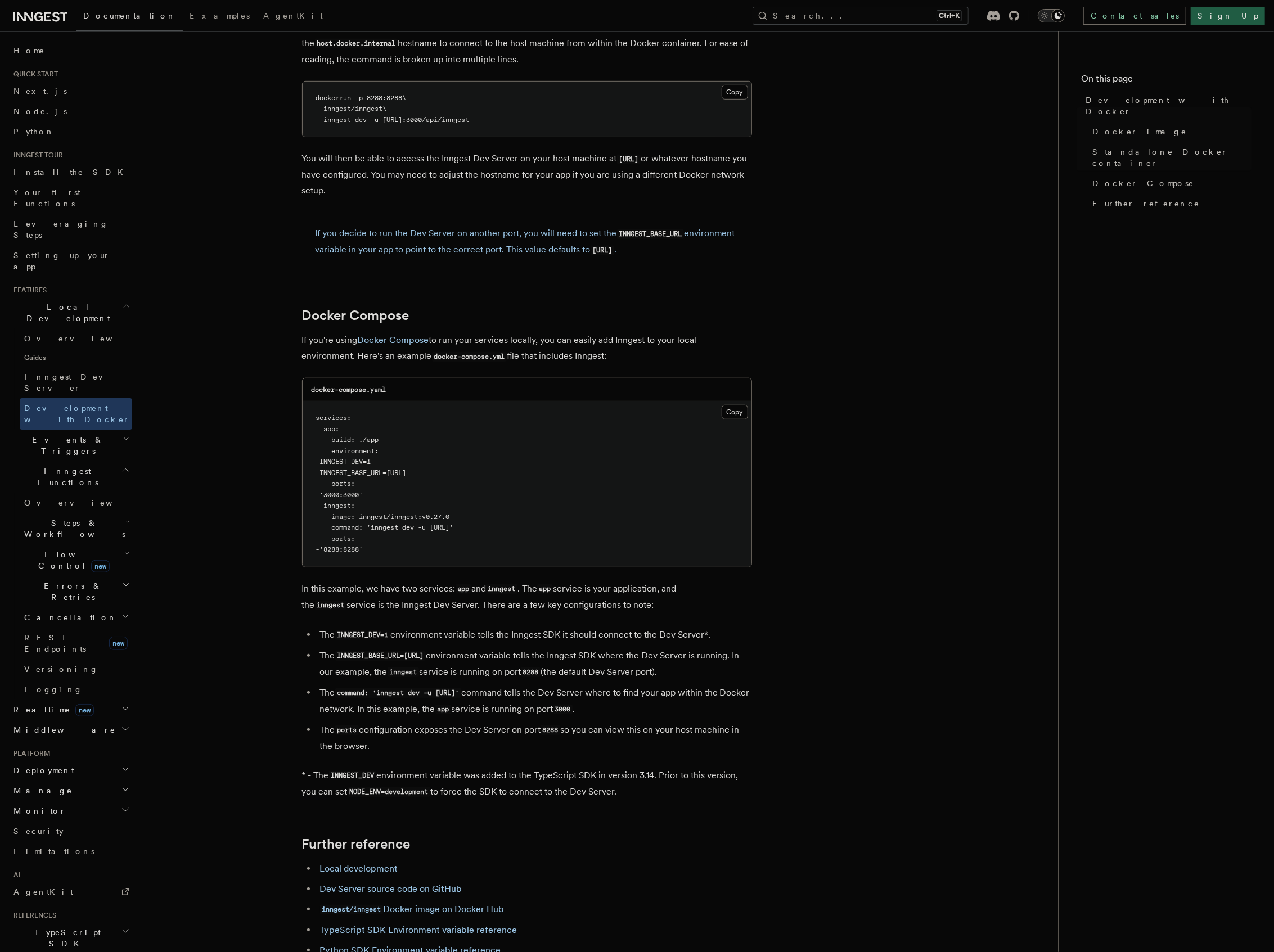
scroll to position [599, 0]
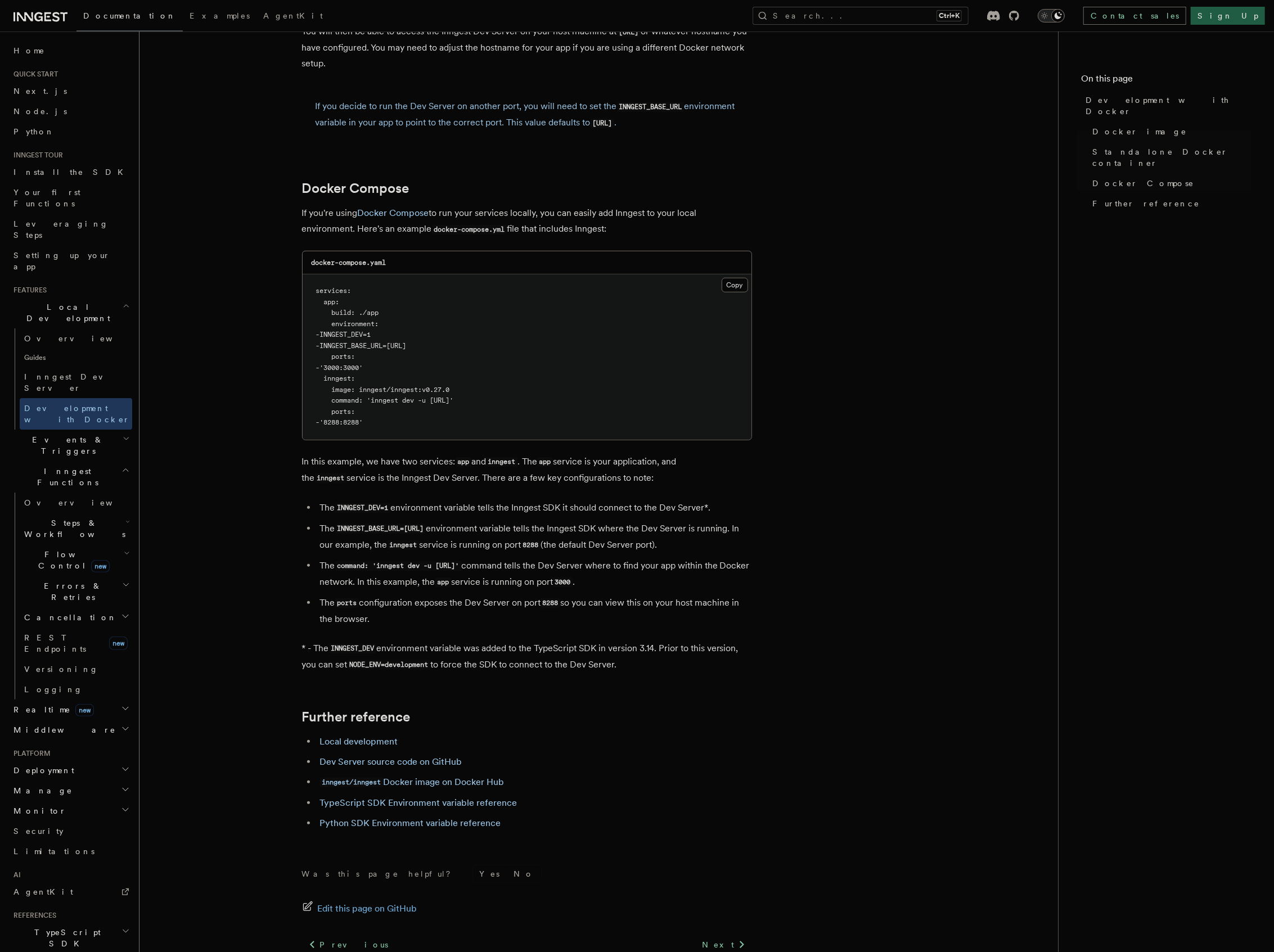
click at [80, 301] on span "Local Development" at bounding box center [65, 312] width 114 height 22
click at [76, 329] on h2 "Events & Triggers" at bounding box center [70, 344] width 123 height 32
click at [79, 329] on h2 "Events & Triggers" at bounding box center [70, 344] width 123 height 32
click at [76, 360] on h2 "Inngest Functions" at bounding box center [70, 375] width 123 height 32
click at [79, 360] on h2 "Inngest Functions" at bounding box center [70, 375] width 123 height 32
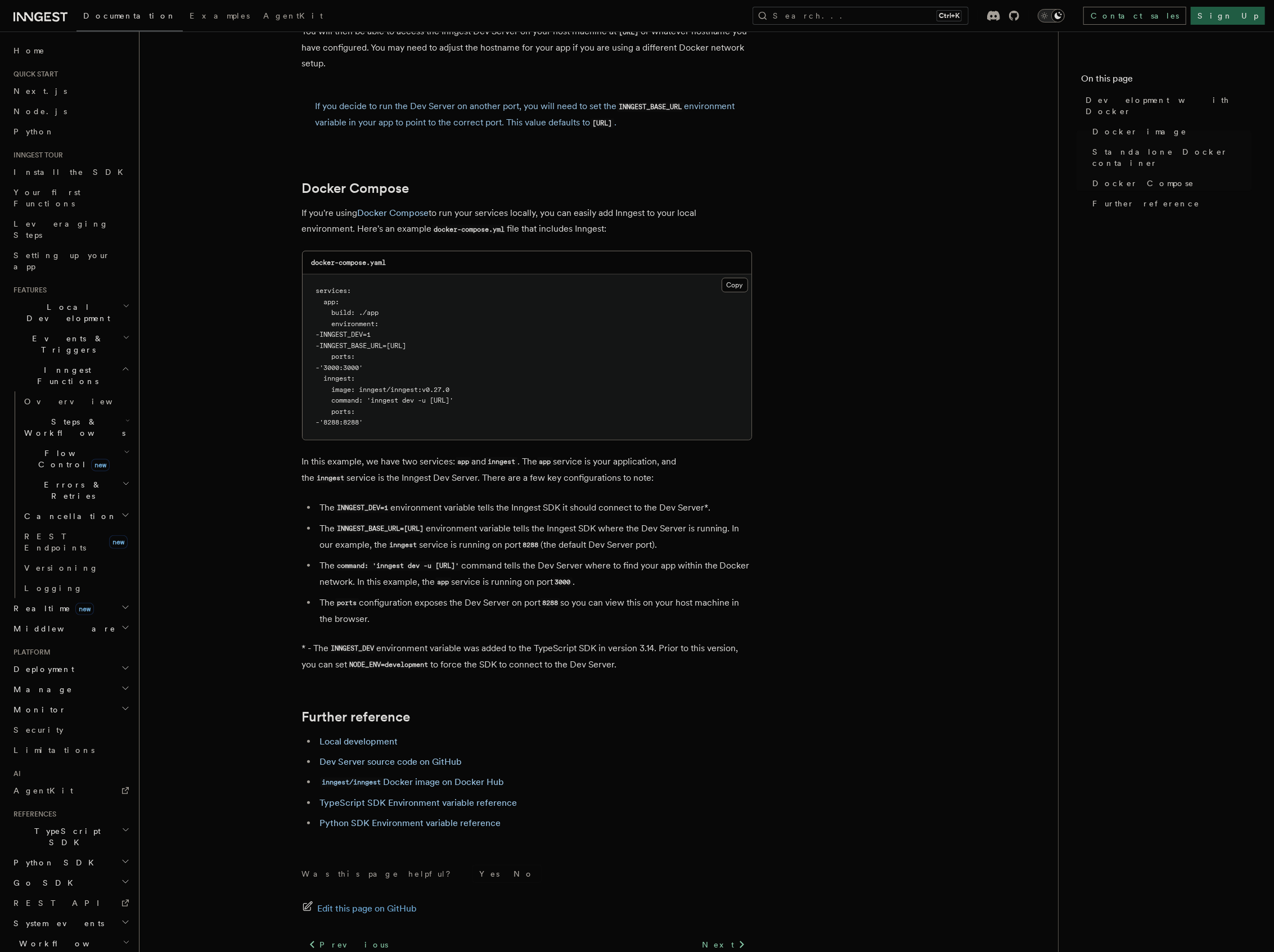
click at [109, 443] on h2 "Flow Control new" at bounding box center [76, 458] width 112 height 32
click at [71, 474] on link "Overview" at bounding box center [81, 484] width 102 height 20
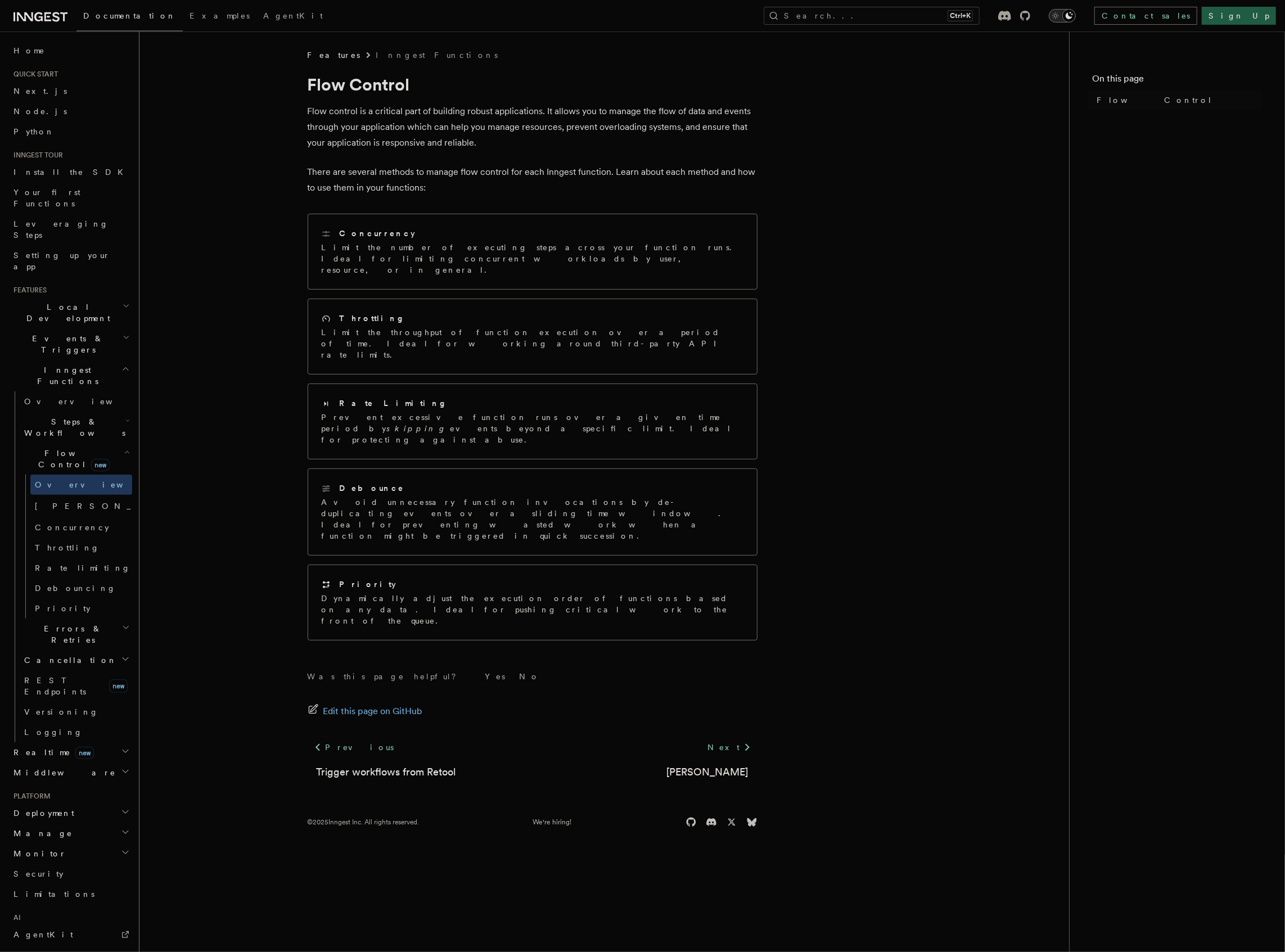
click at [57, 448] on span "Flow Control new" at bounding box center [71, 459] width 104 height 22
click at [93, 526] on link "REST Endpoints new" at bounding box center [76, 542] width 112 height 32
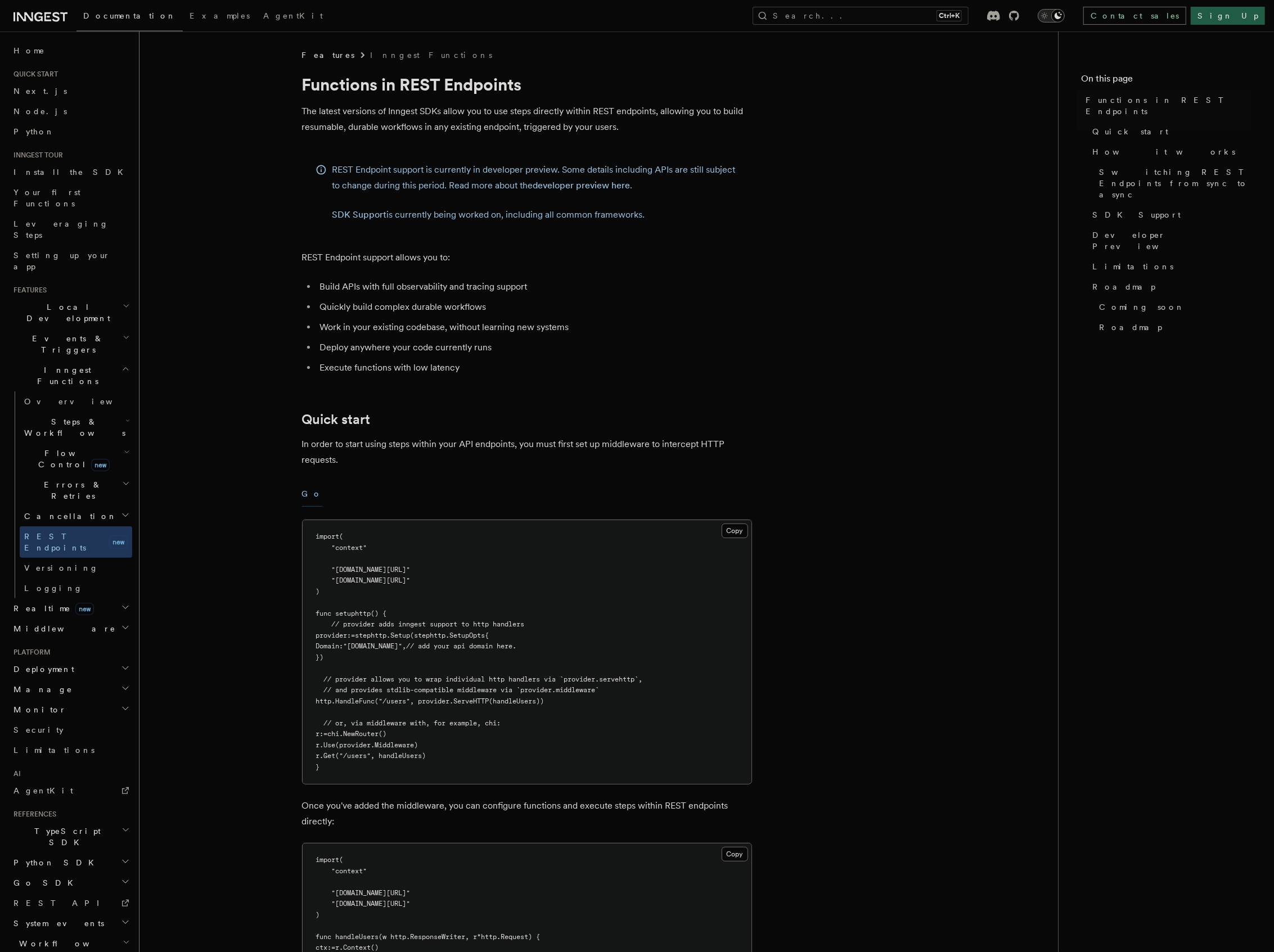
click at [89, 679] on h2 "Manage" at bounding box center [70, 689] width 123 height 20
click at [98, 659] on h2 "Deployment" at bounding box center [70, 669] width 123 height 20
click at [78, 679] on link "Overview" at bounding box center [76, 689] width 112 height 20
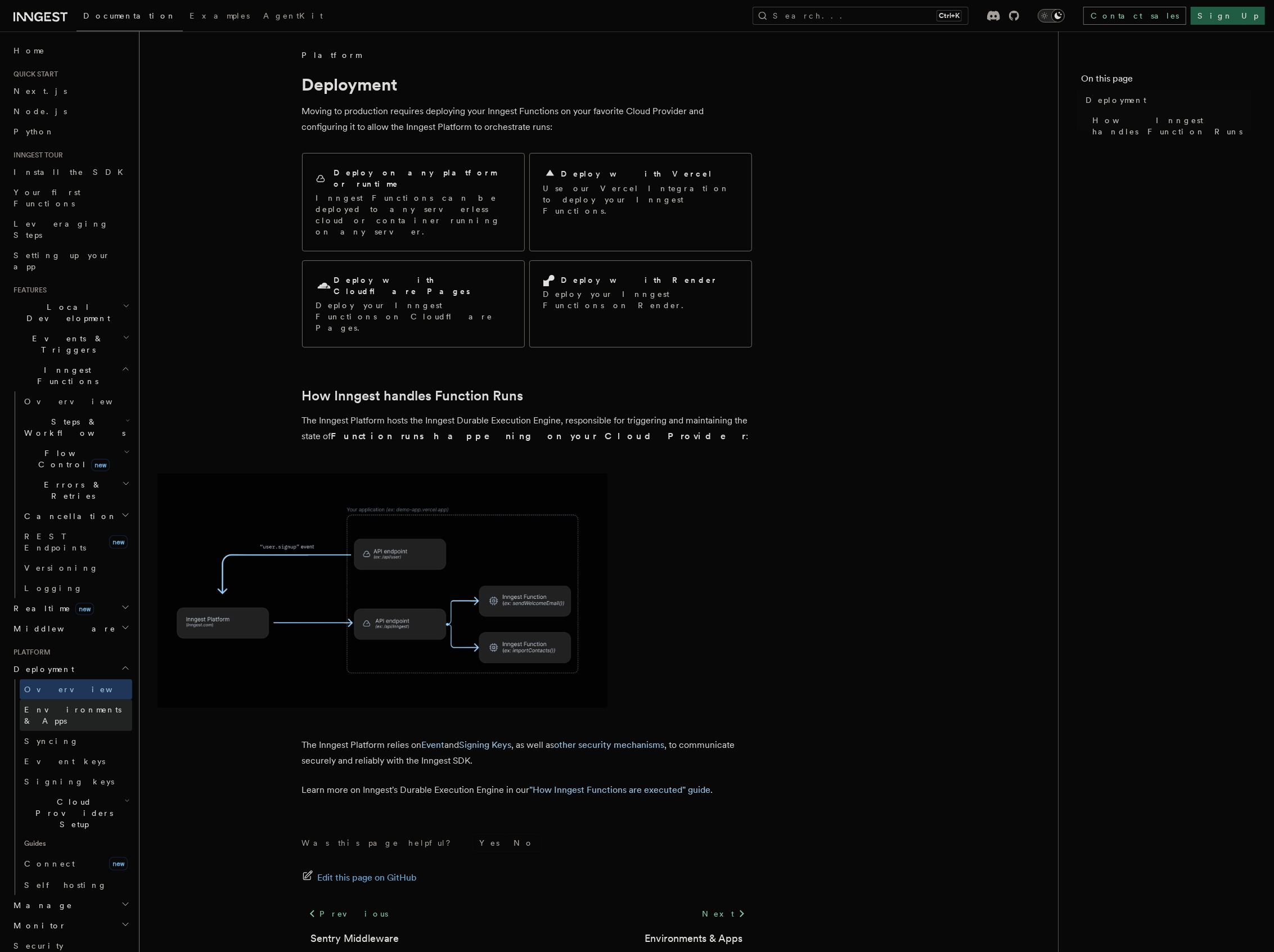
click at [97, 705] on span "Environments & Apps" at bounding box center [73, 715] width 98 height 20
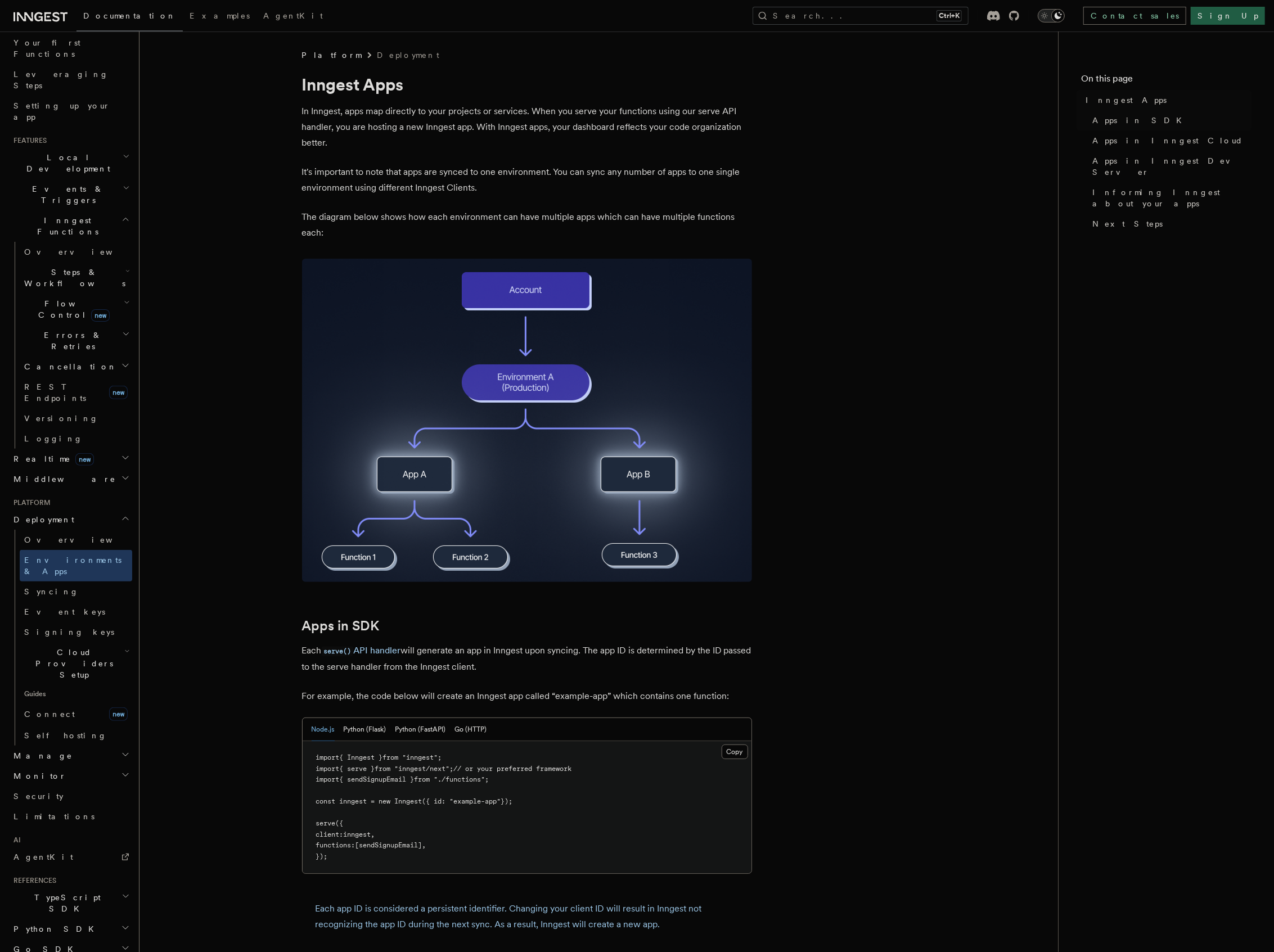
scroll to position [152, 0]
click at [57, 743] on h2 "Manage" at bounding box center [70, 753] width 123 height 20
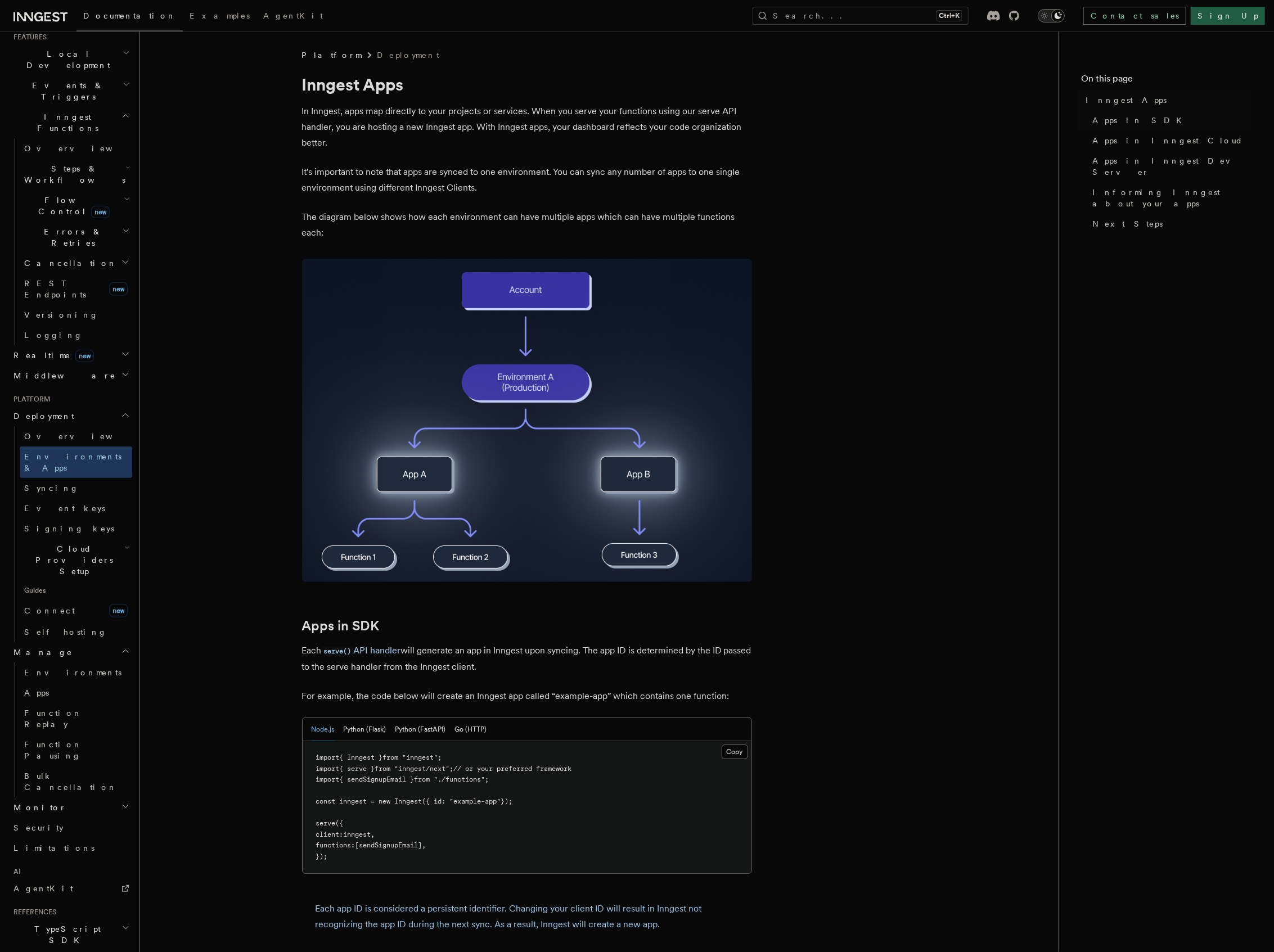
click at [66, 797] on h2 "Monitor" at bounding box center [70, 807] width 123 height 20
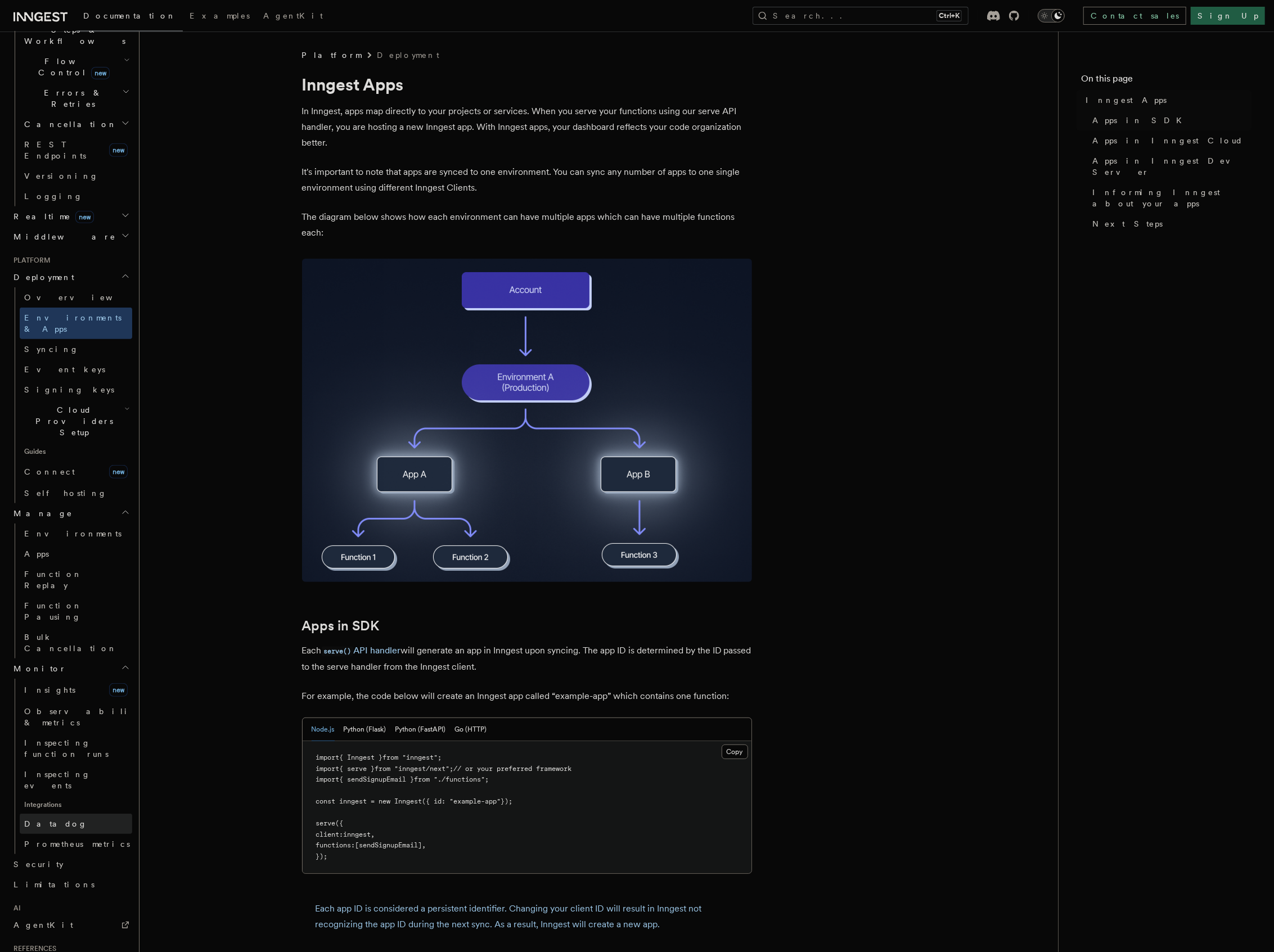
scroll to position [395, 0]
click at [84, 851] on link "Security" at bounding box center [70, 861] width 123 height 20
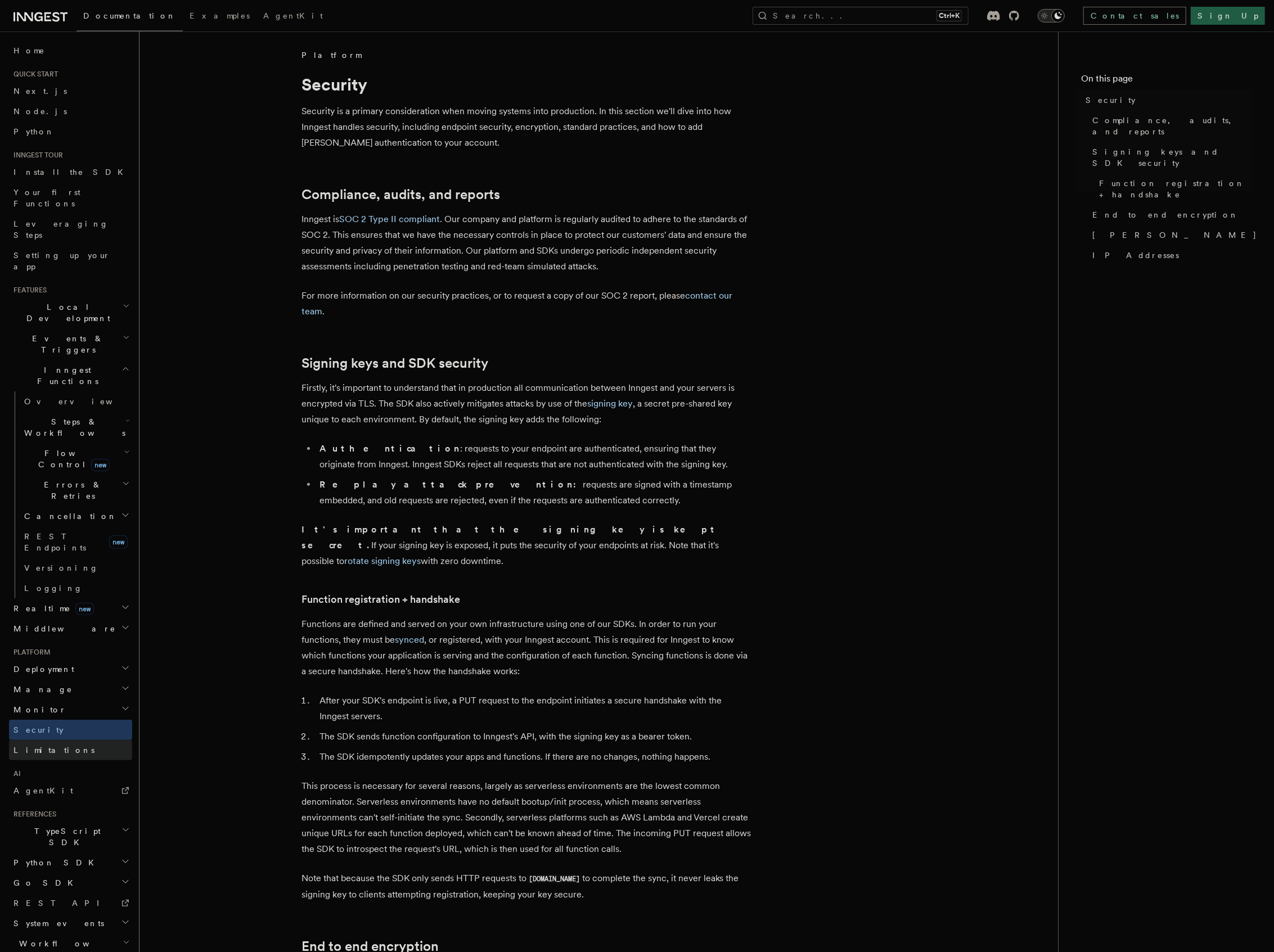
click at [77, 740] on link "Limitations" at bounding box center [70, 750] width 123 height 20
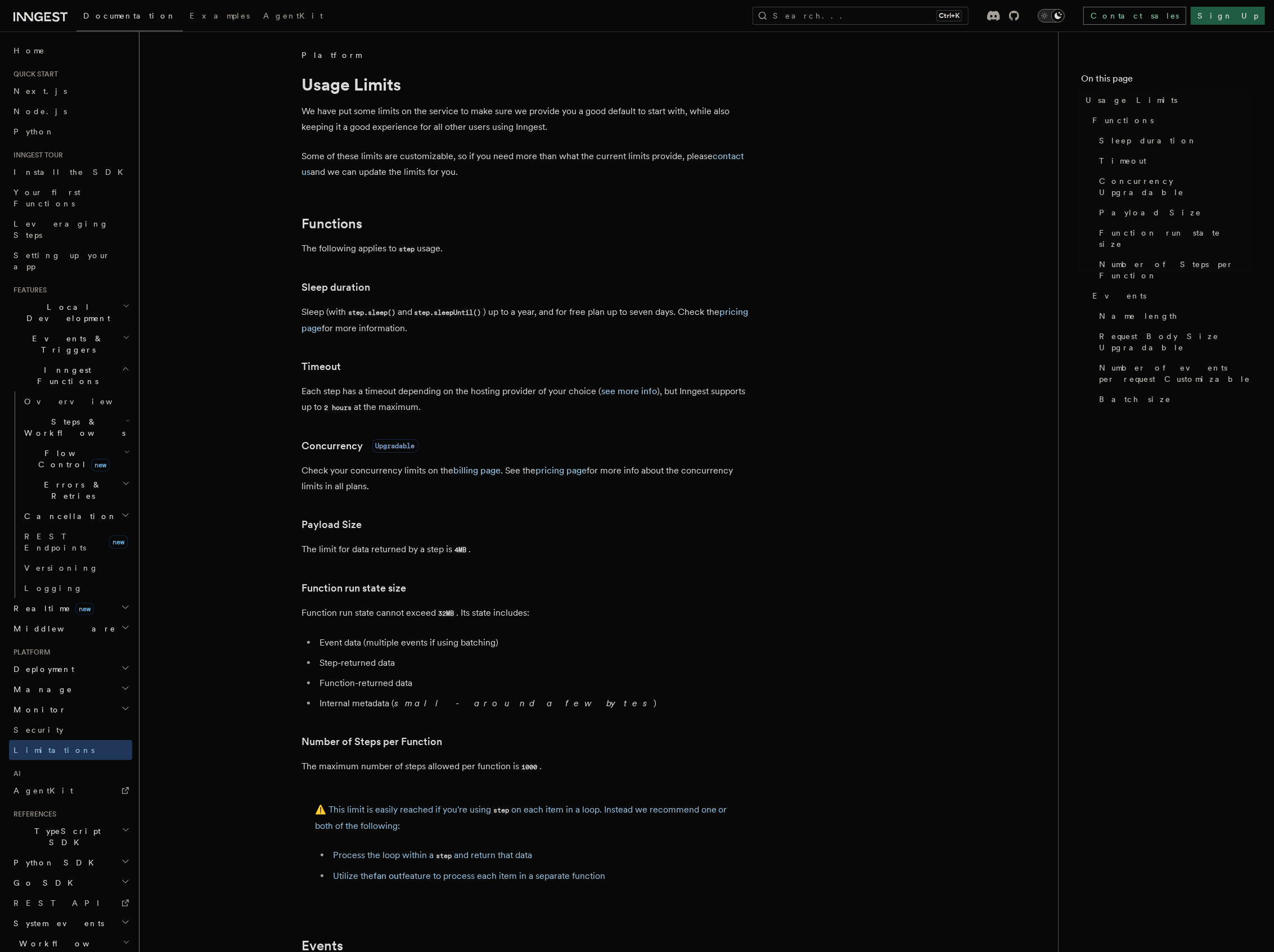
click at [63, 365] on span "Inngest Functions" at bounding box center [65, 376] width 112 height 22
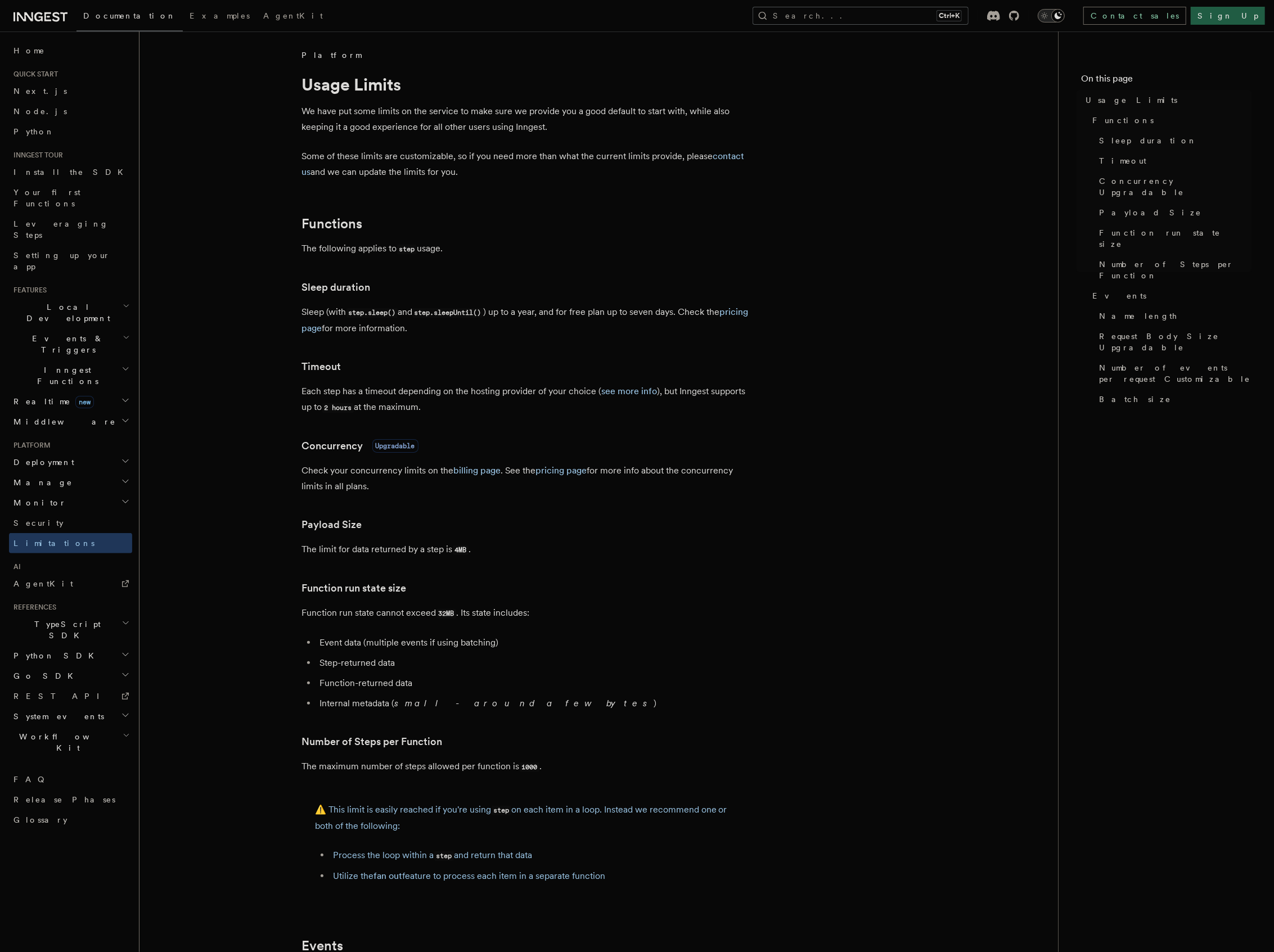
click at [903, 16] on button "Search... Ctrl+K" at bounding box center [860, 16] width 216 height 18
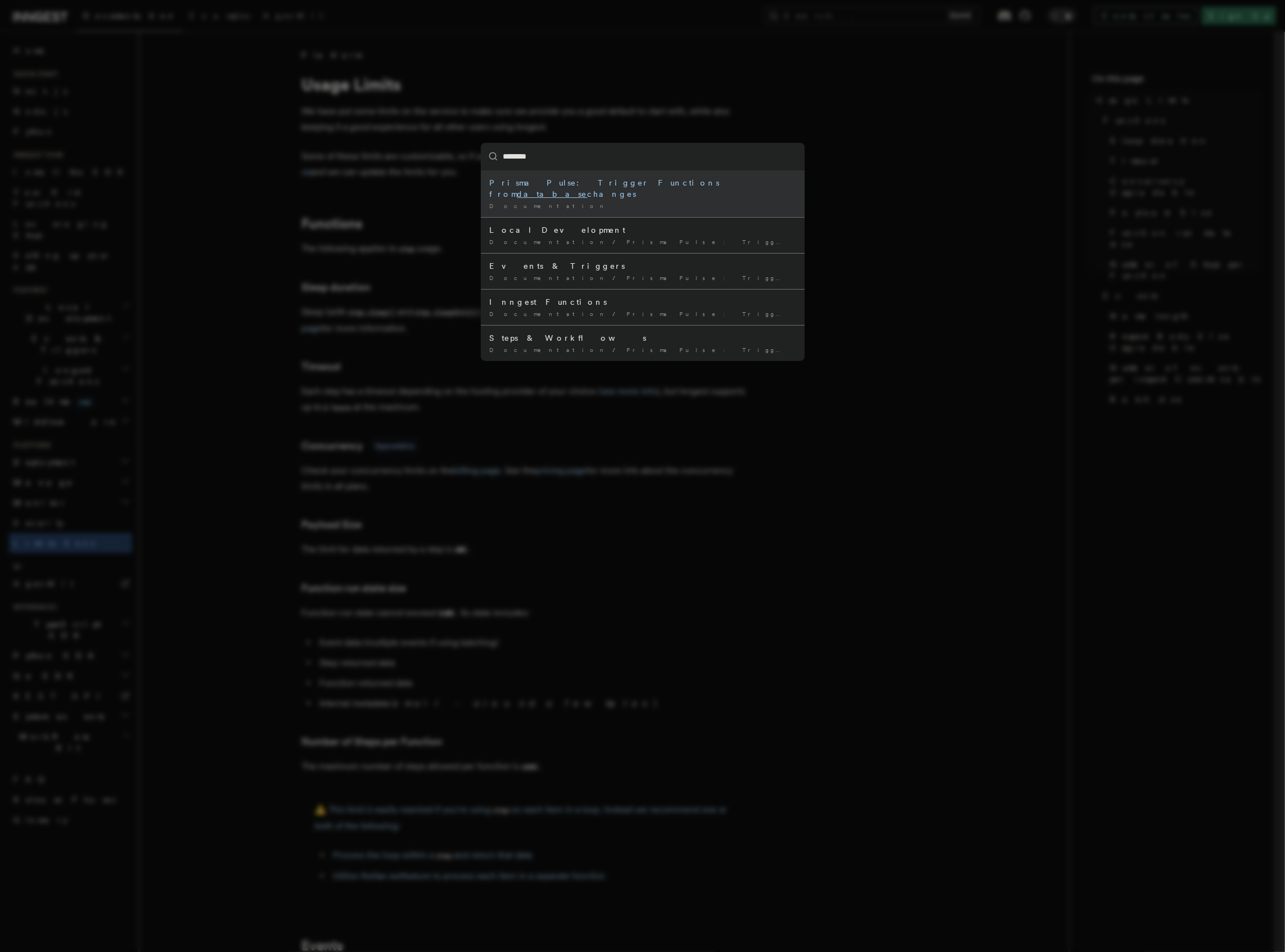
type input "********"
drag, startPoint x: 783, startPoint y: 99, endPoint x: 785, endPoint y: 93, distance: 6.3
click at [785, 99] on div "******** Prisma Pulse: Trigger Functions from database changes Documentation / …" at bounding box center [642, 476] width 1285 height 952
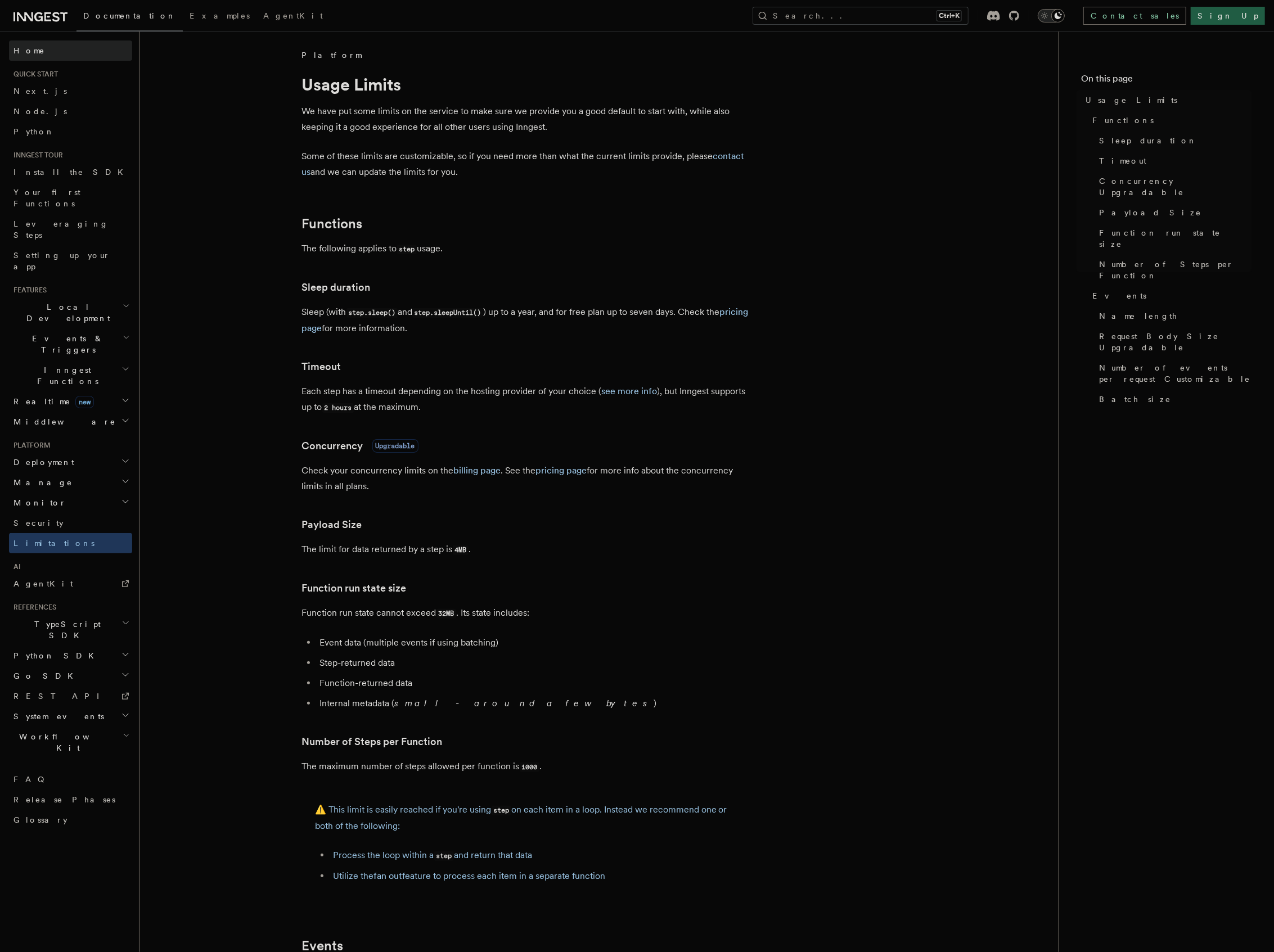
click at [61, 50] on link "Home" at bounding box center [70, 50] width 123 height 20
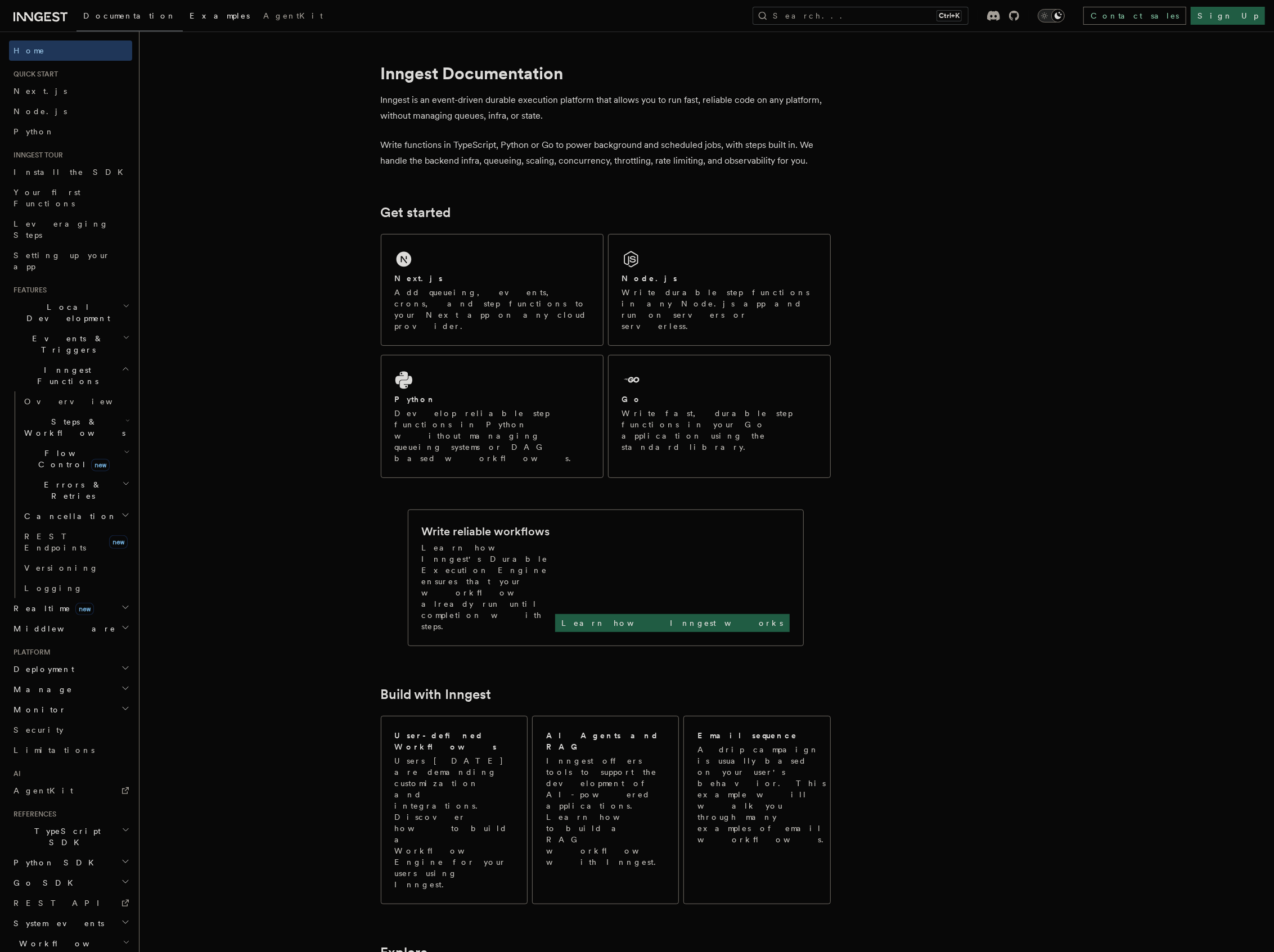
click at [189, 20] on span "Examples" at bounding box center [219, 16] width 60 height 9
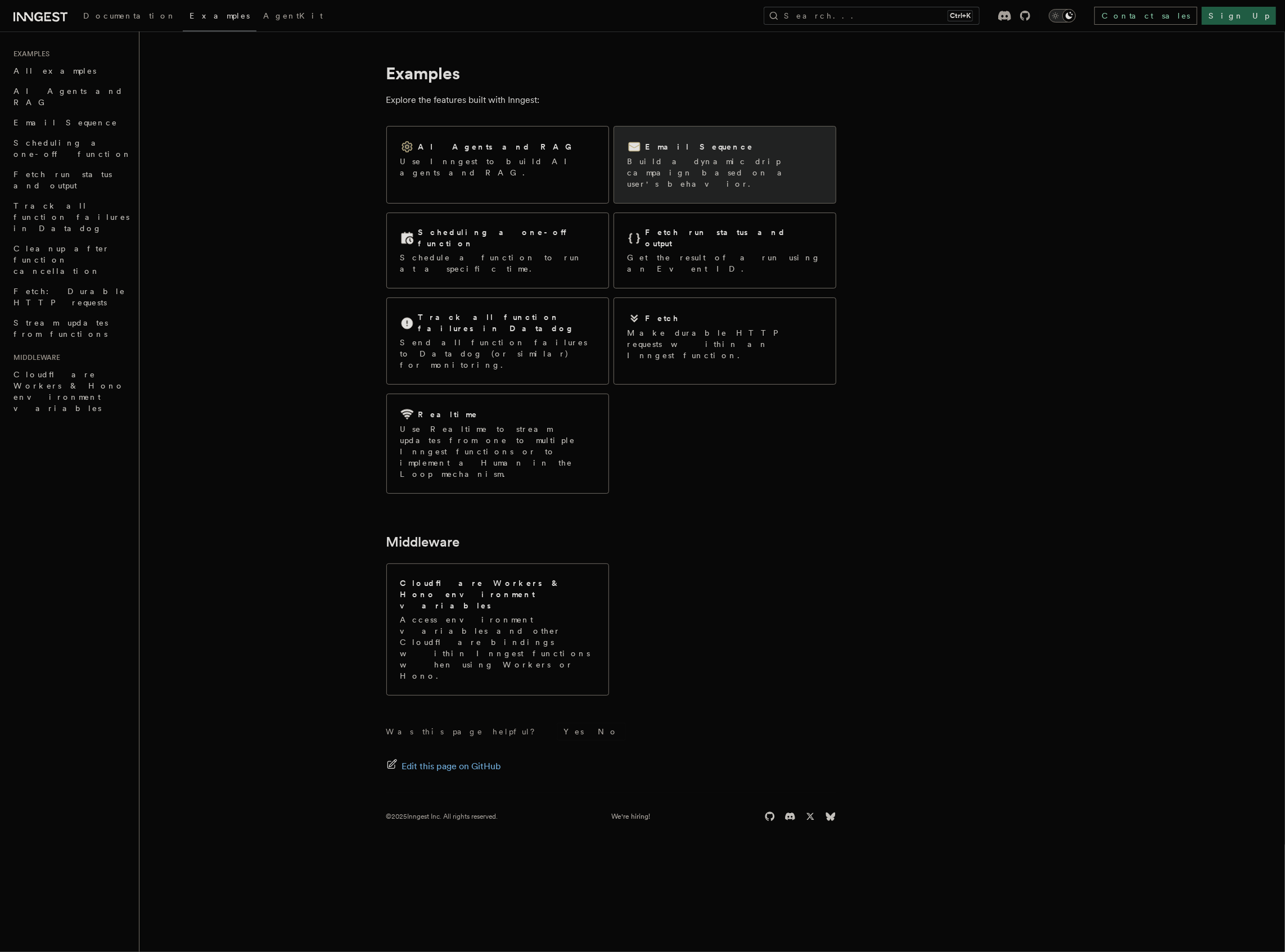
click at [771, 165] on p "Build a dynamic drip campaign based on a user's behavior." at bounding box center [724, 173] width 194 height 34
click at [111, 12] on span "Documentation" at bounding box center [129, 16] width 93 height 9
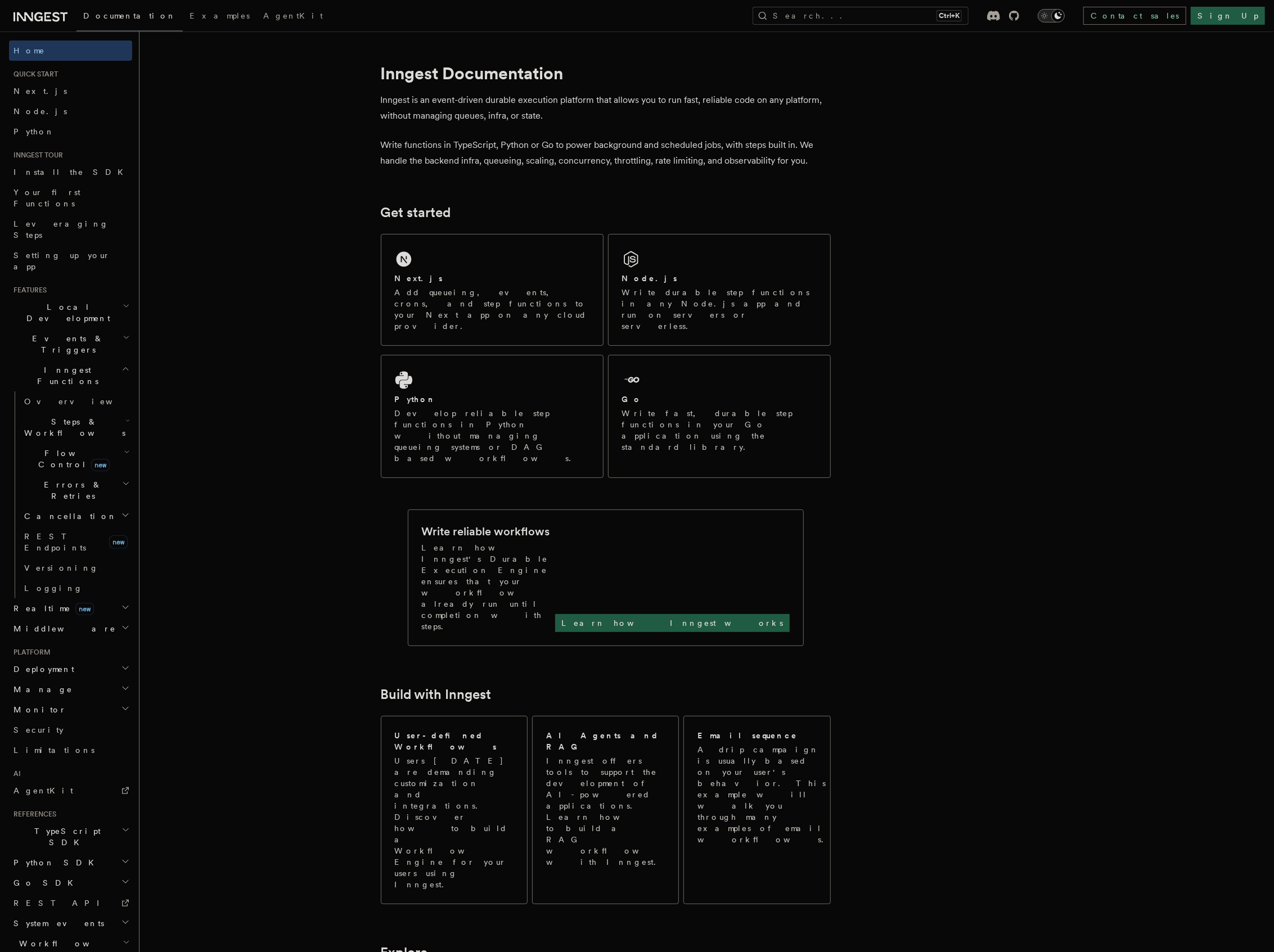
click at [75, 659] on h2 "Deployment" at bounding box center [70, 669] width 123 height 20
click at [77, 875] on link "Self hosting" at bounding box center [76, 885] width 112 height 20
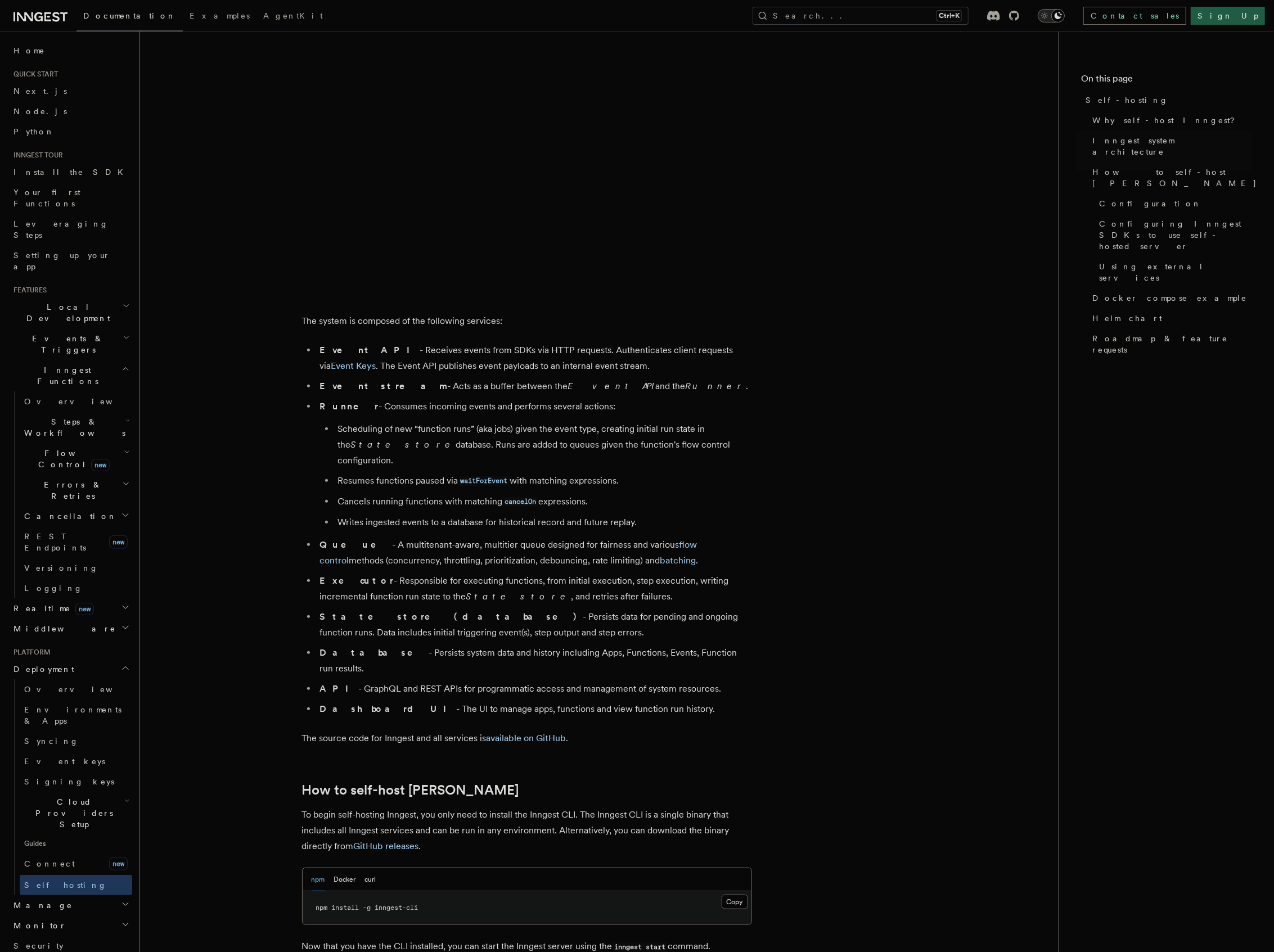
scroll to position [450, 0]
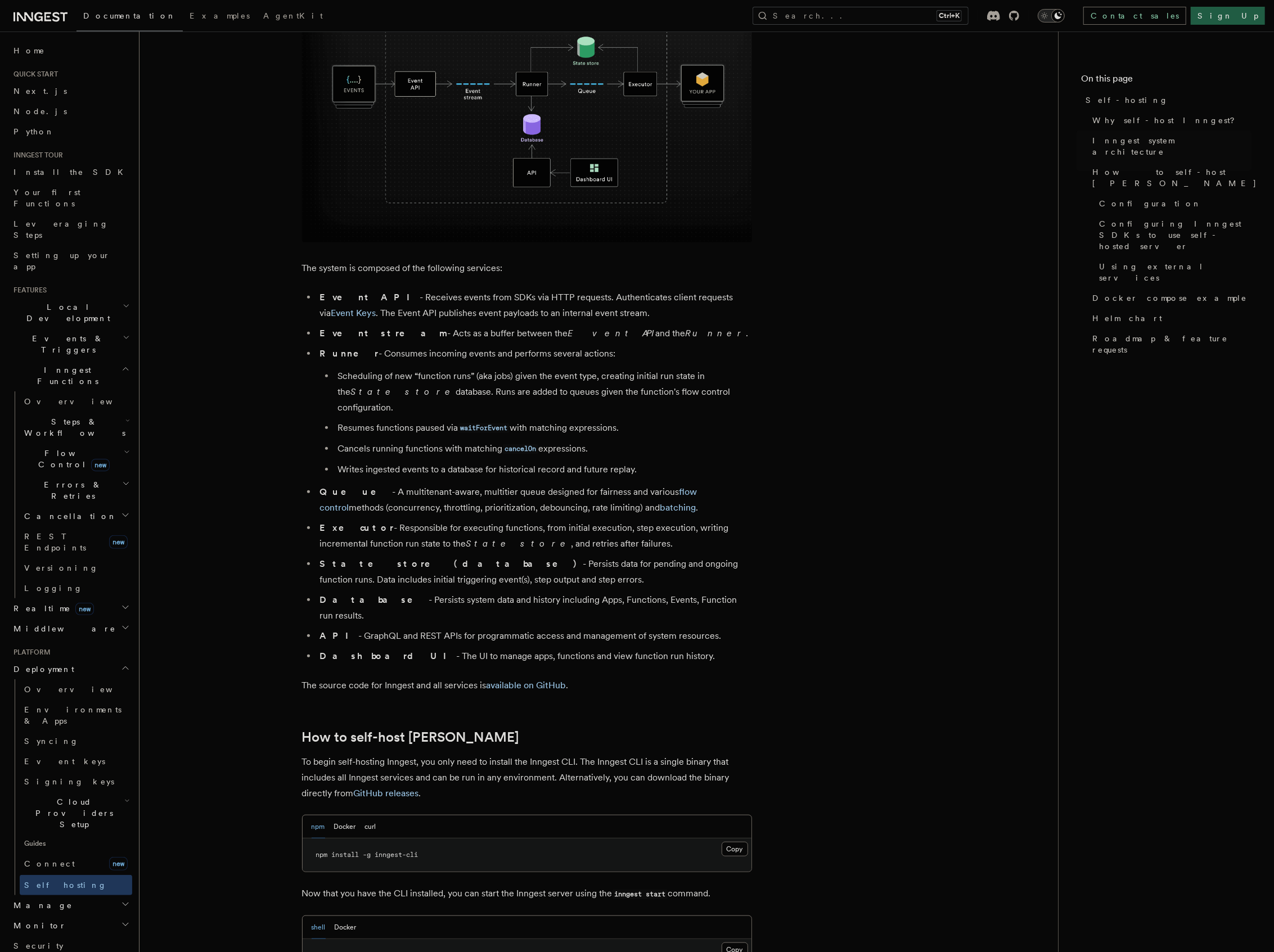
drag, startPoint x: 366, startPoint y: 583, endPoint x: 718, endPoint y: 588, distance: 352.0
click at [718, 592] on li "Database - Persists system data and history including Apps, Functions, Events, …" at bounding box center [534, 607] width 435 height 32
click at [727, 592] on li "Database - Persists system data and history including Apps, Functions, Events, …" at bounding box center [534, 607] width 435 height 32
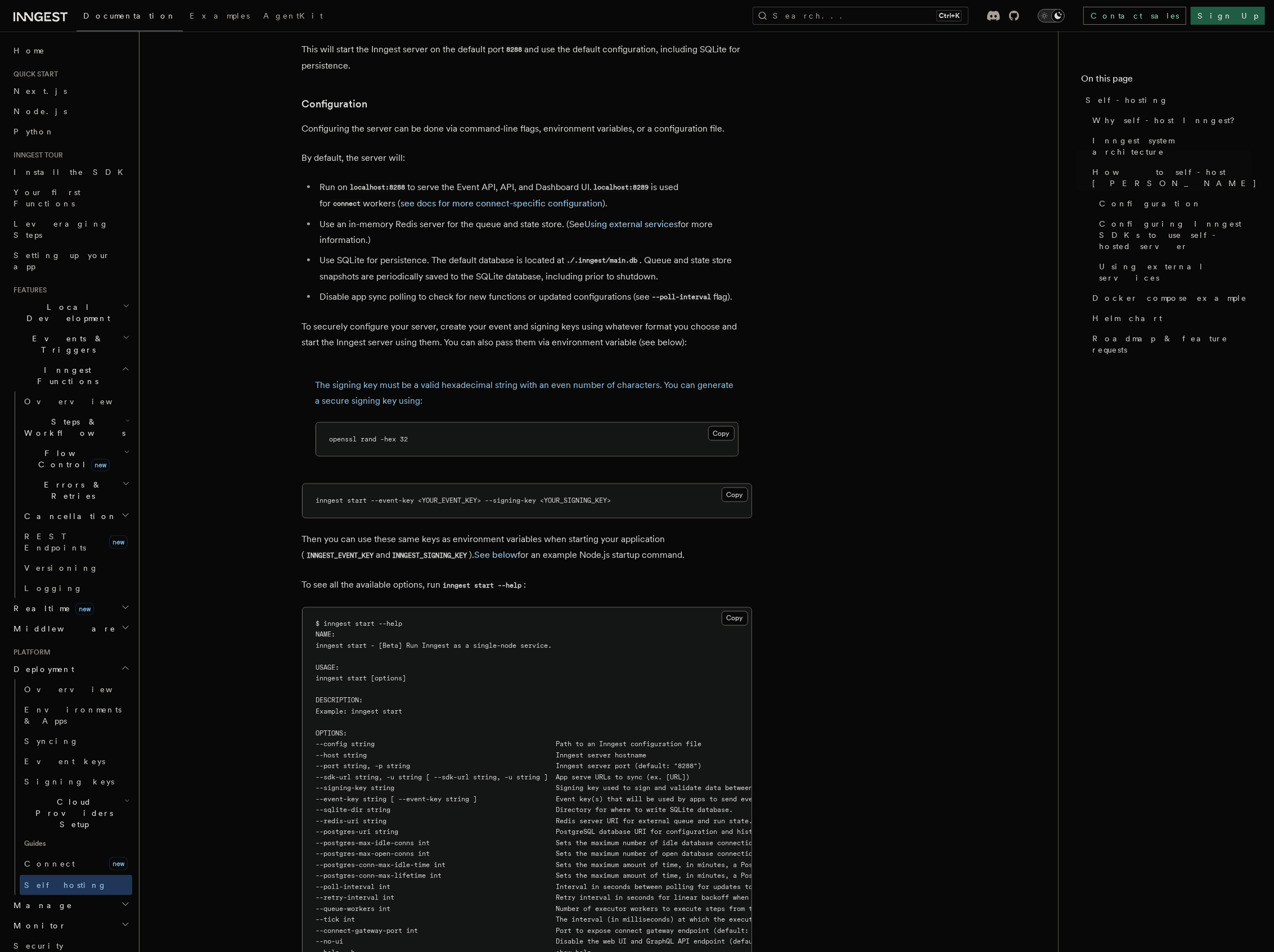
scroll to position [1649, 0]
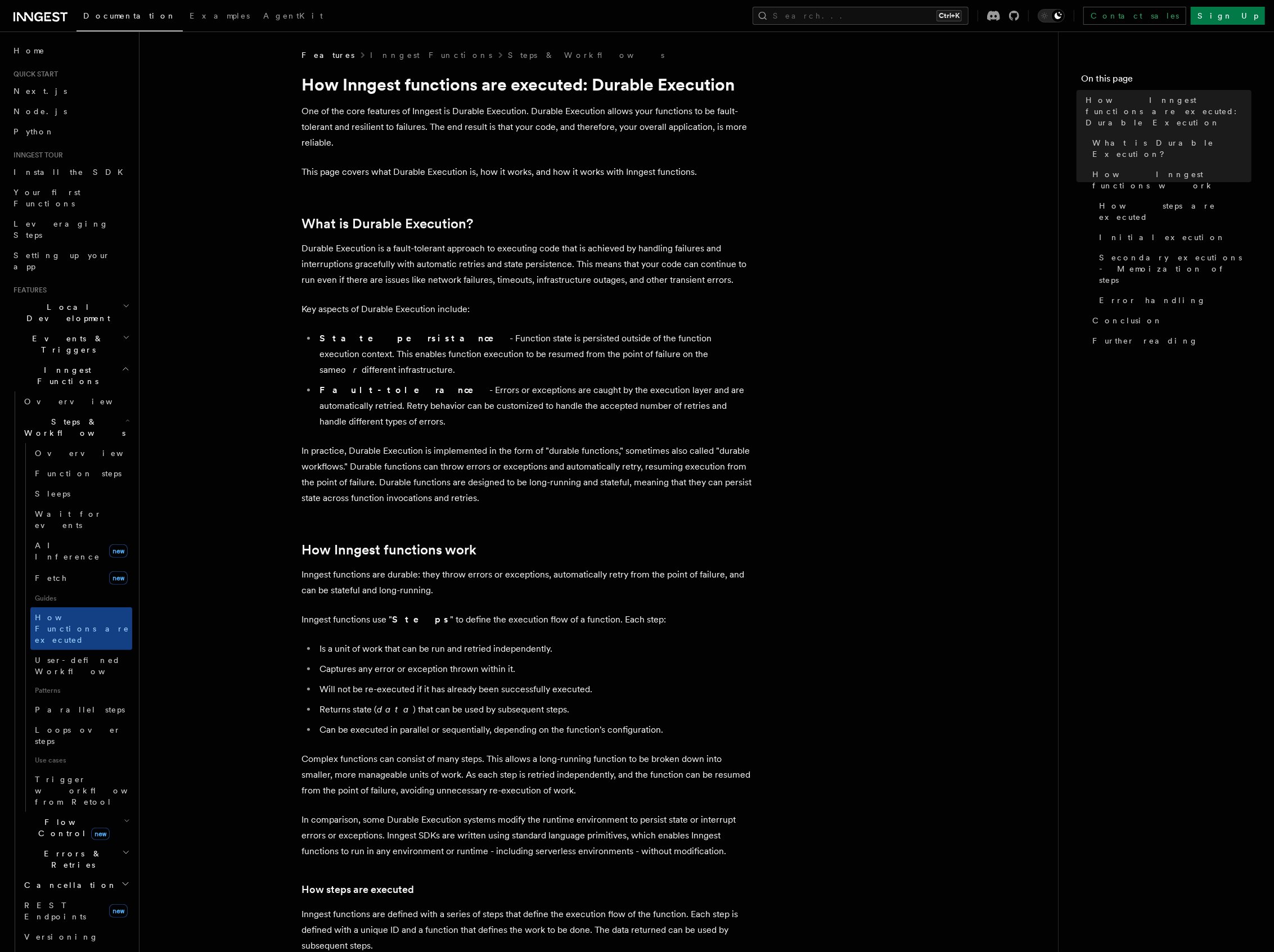
drag, startPoint x: 712, startPoint y: 447, endPoint x: 699, endPoint y: 430, distance: 21.4
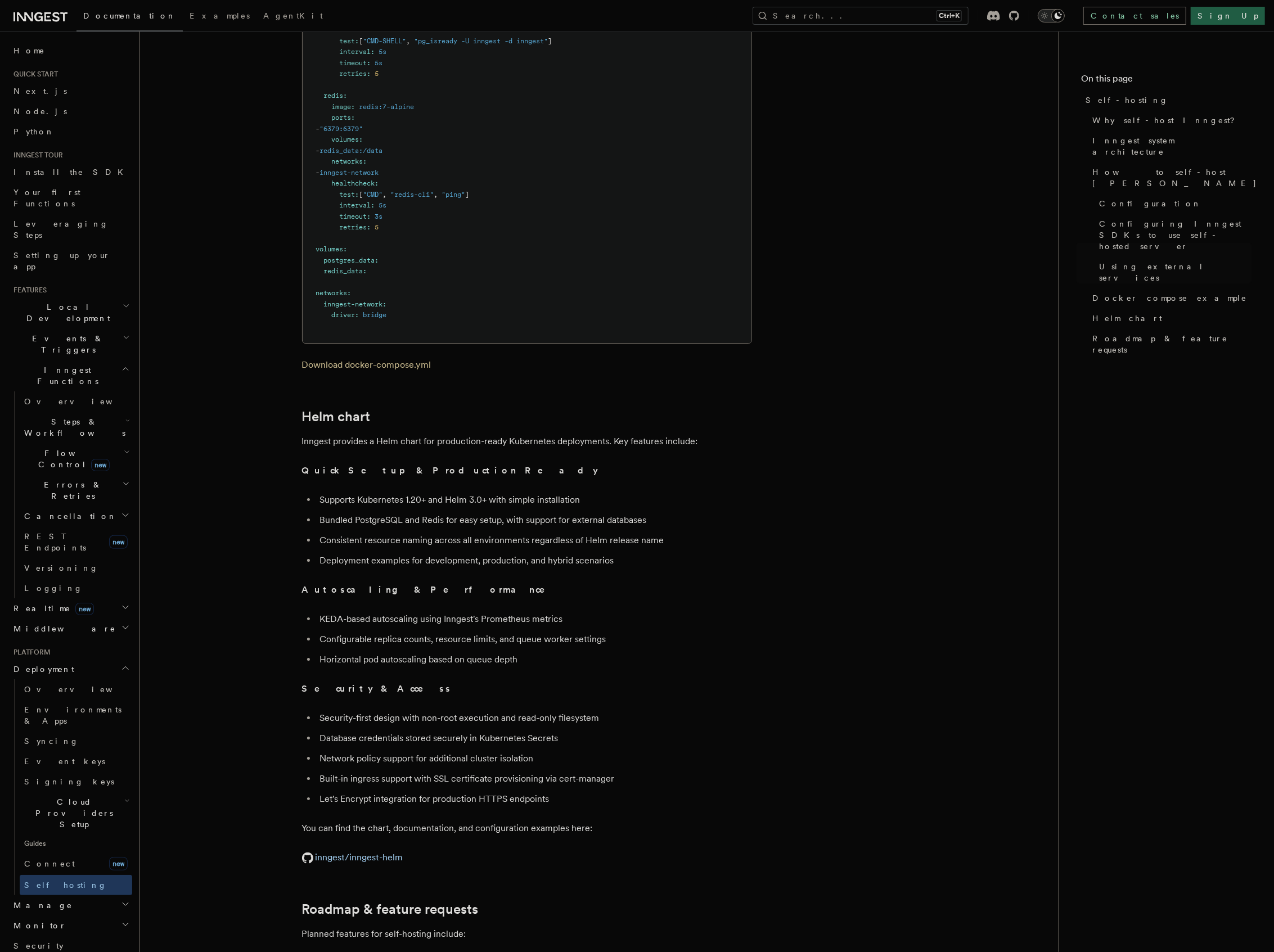
scroll to position [3558, 0]
